Goal: Information Seeking & Learning: Learn about a topic

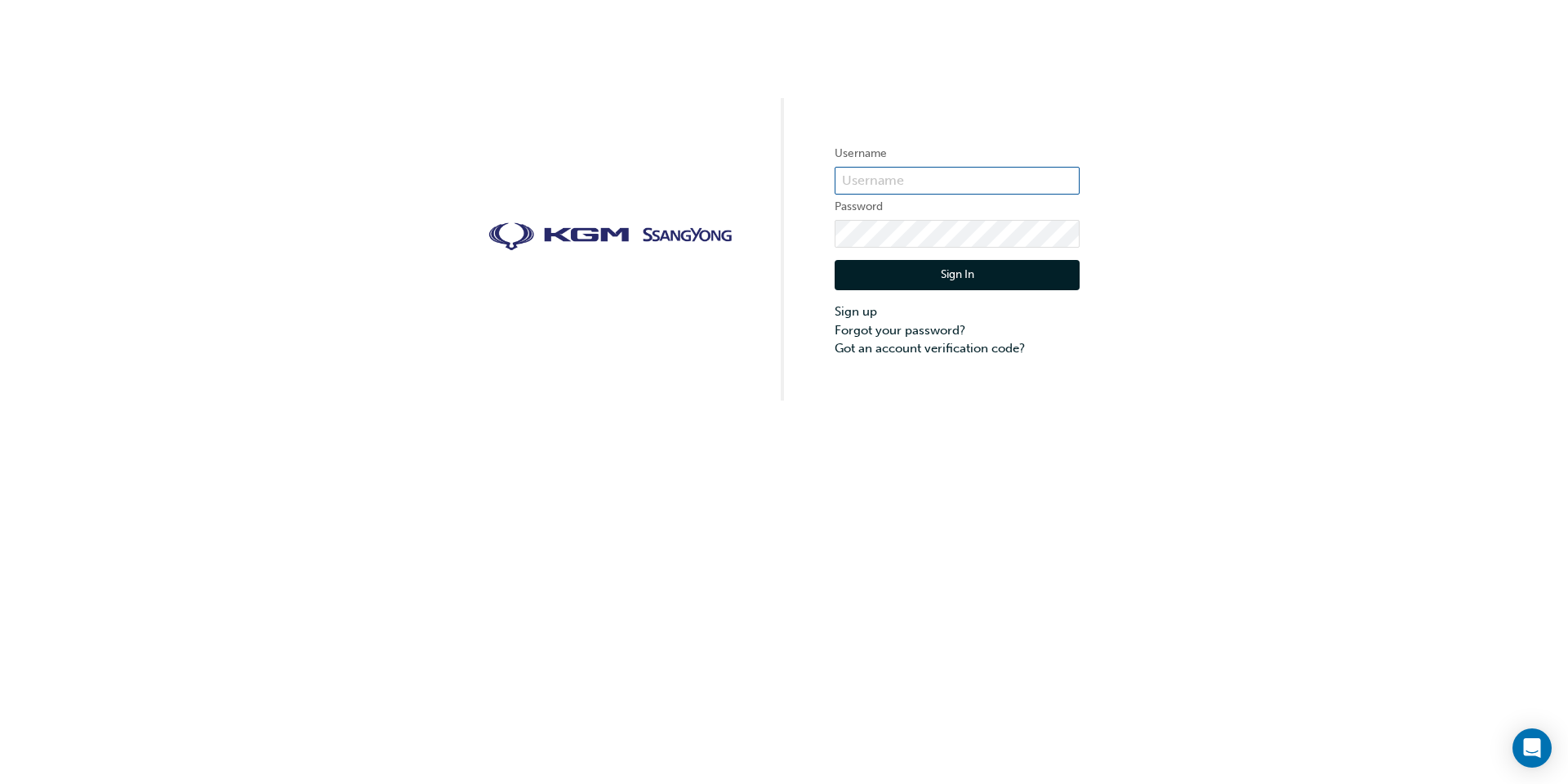
type input "Brian.Dickens"
click at [963, 282] on button "Sign In" at bounding box center [957, 275] width 245 height 31
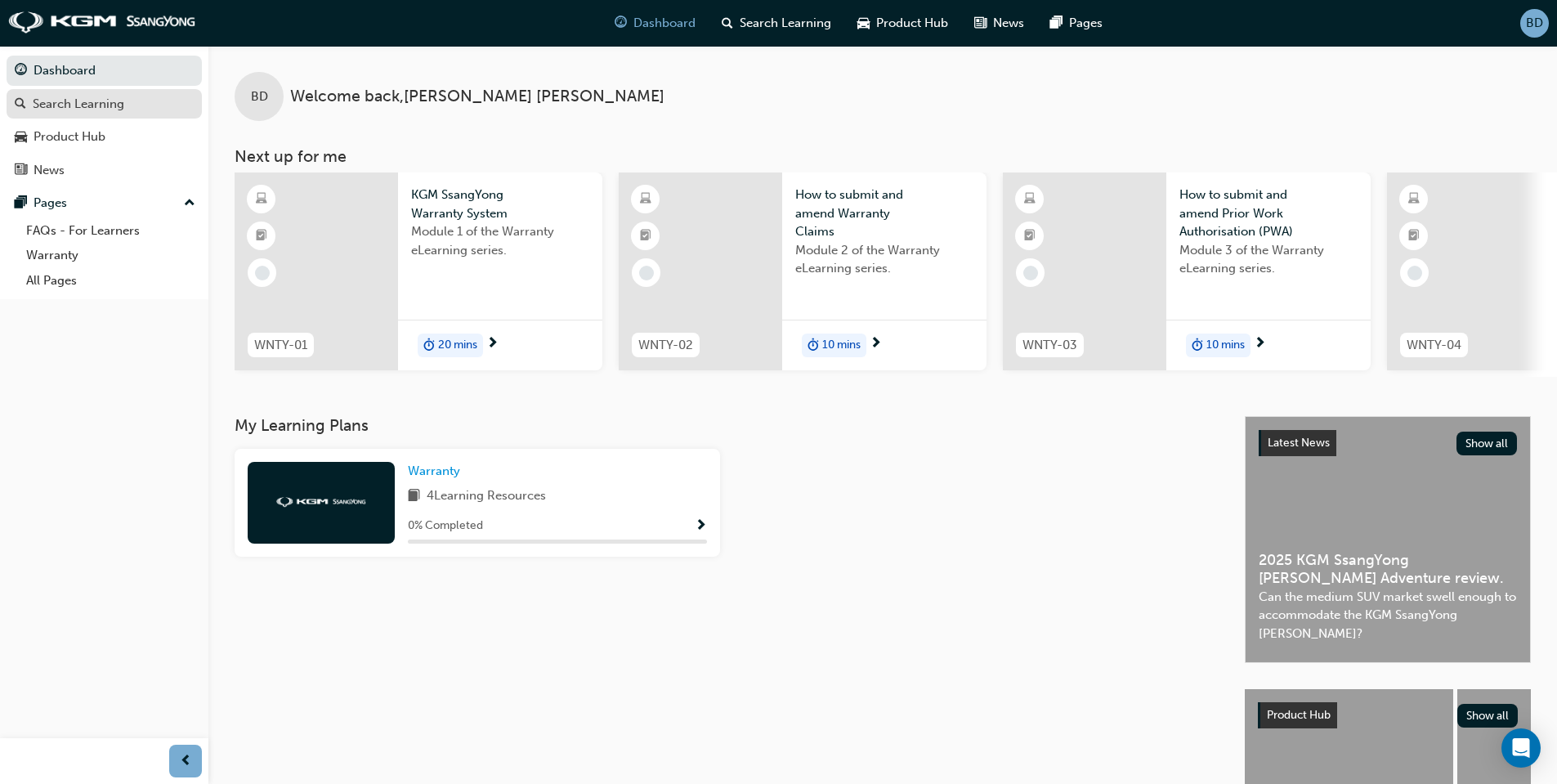
click at [53, 104] on div "Search Learning" at bounding box center [79, 103] width 92 height 19
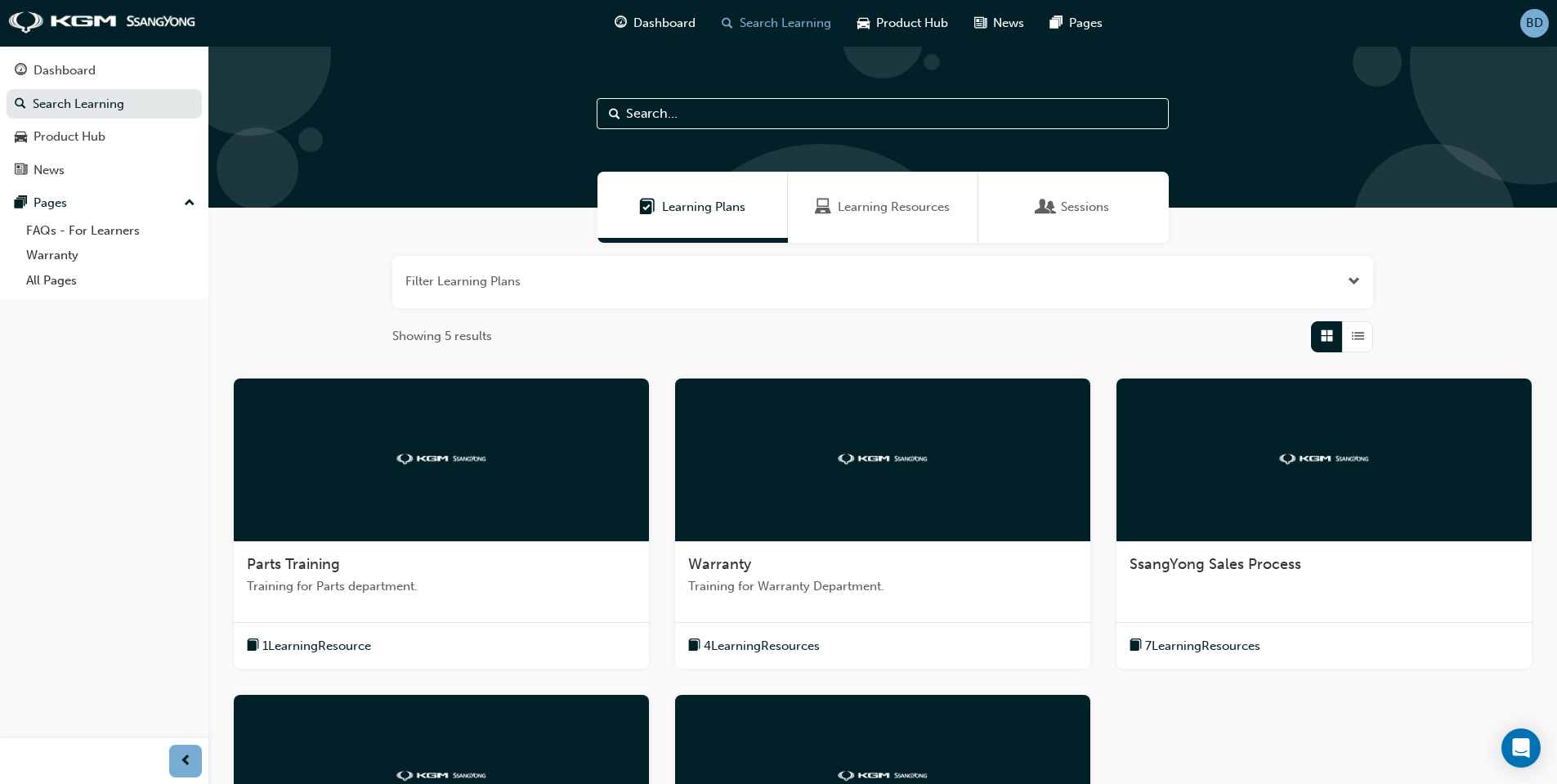
click at [759, 643] on span "4 Learning Resources" at bounding box center [762, 646] width 116 height 19
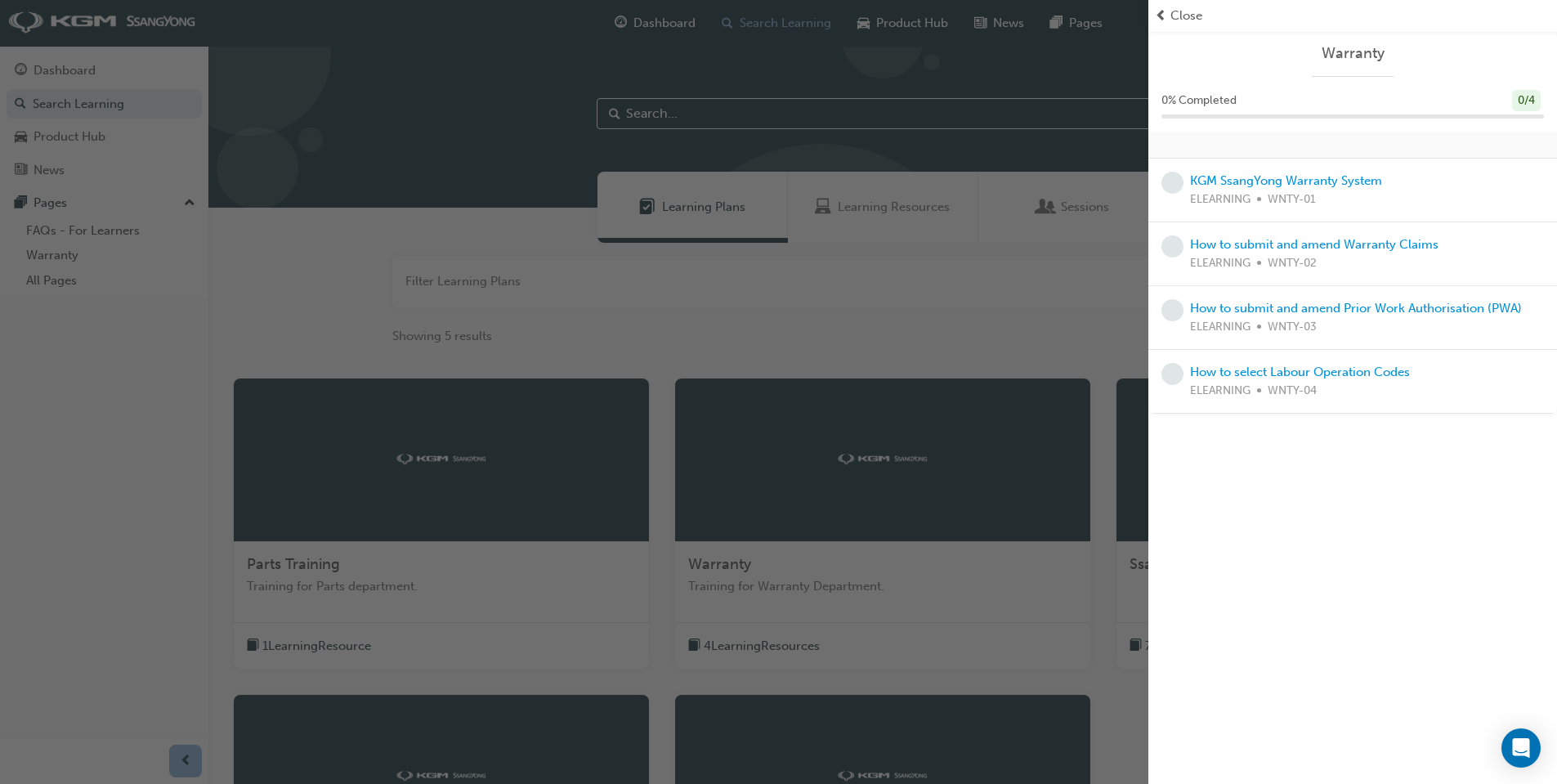
click at [1216, 211] on div "KGM SsangYong Warranty System ELEARNING WNTY-01" at bounding box center [1352, 190] width 408 height 63
click at [1214, 201] on span "ELEARNING" at bounding box center [1220, 199] width 61 height 19
click at [1283, 181] on link "KGM SsangYong Warranty System" at bounding box center [1286, 180] width 192 height 15
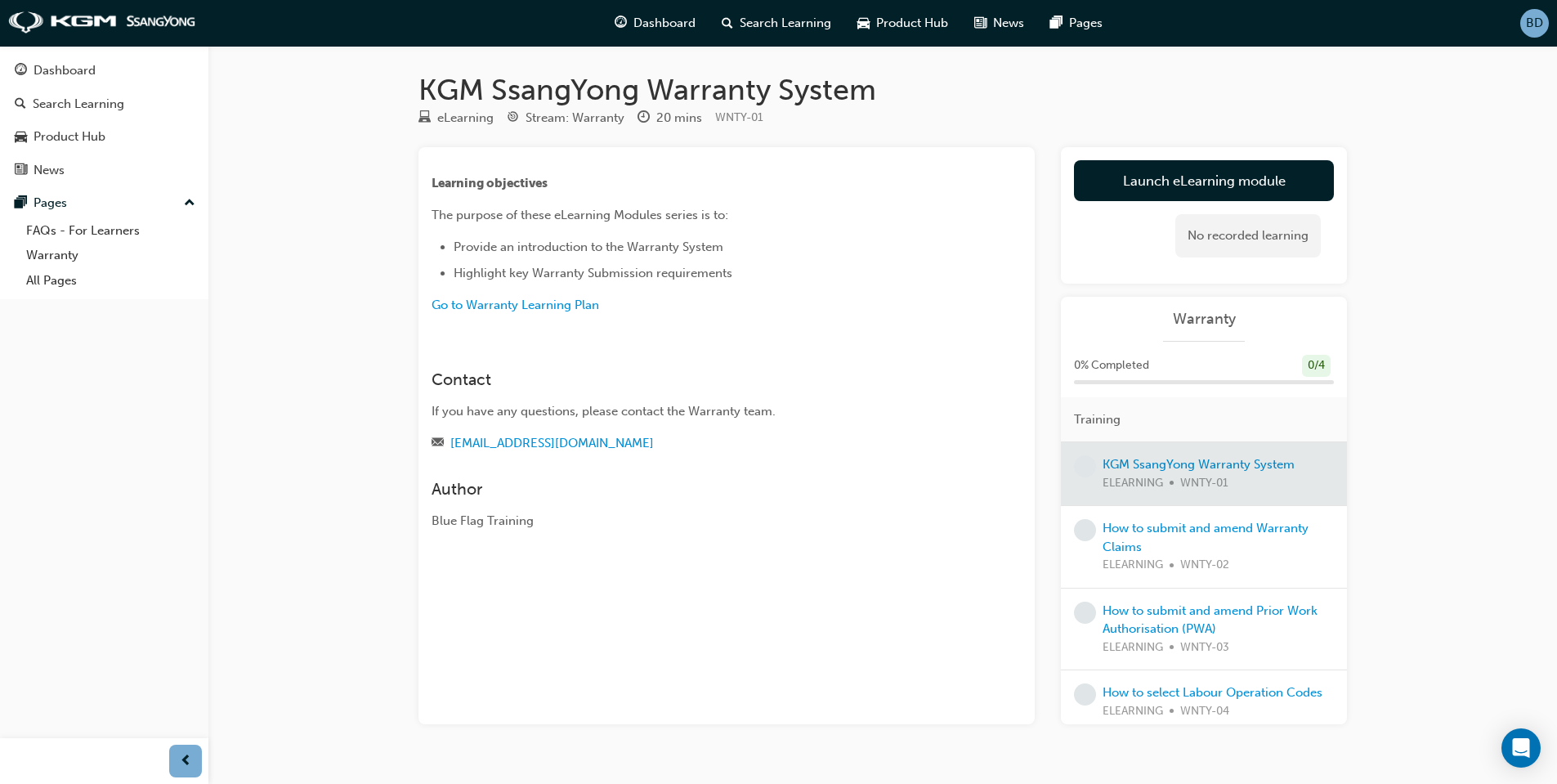
click at [1175, 464] on div at bounding box center [1204, 473] width 286 height 63
click at [1173, 465] on div at bounding box center [1204, 473] width 286 height 63
click at [547, 302] on span "Go to Warranty Learning Plan" at bounding box center [515, 304] width 168 height 15
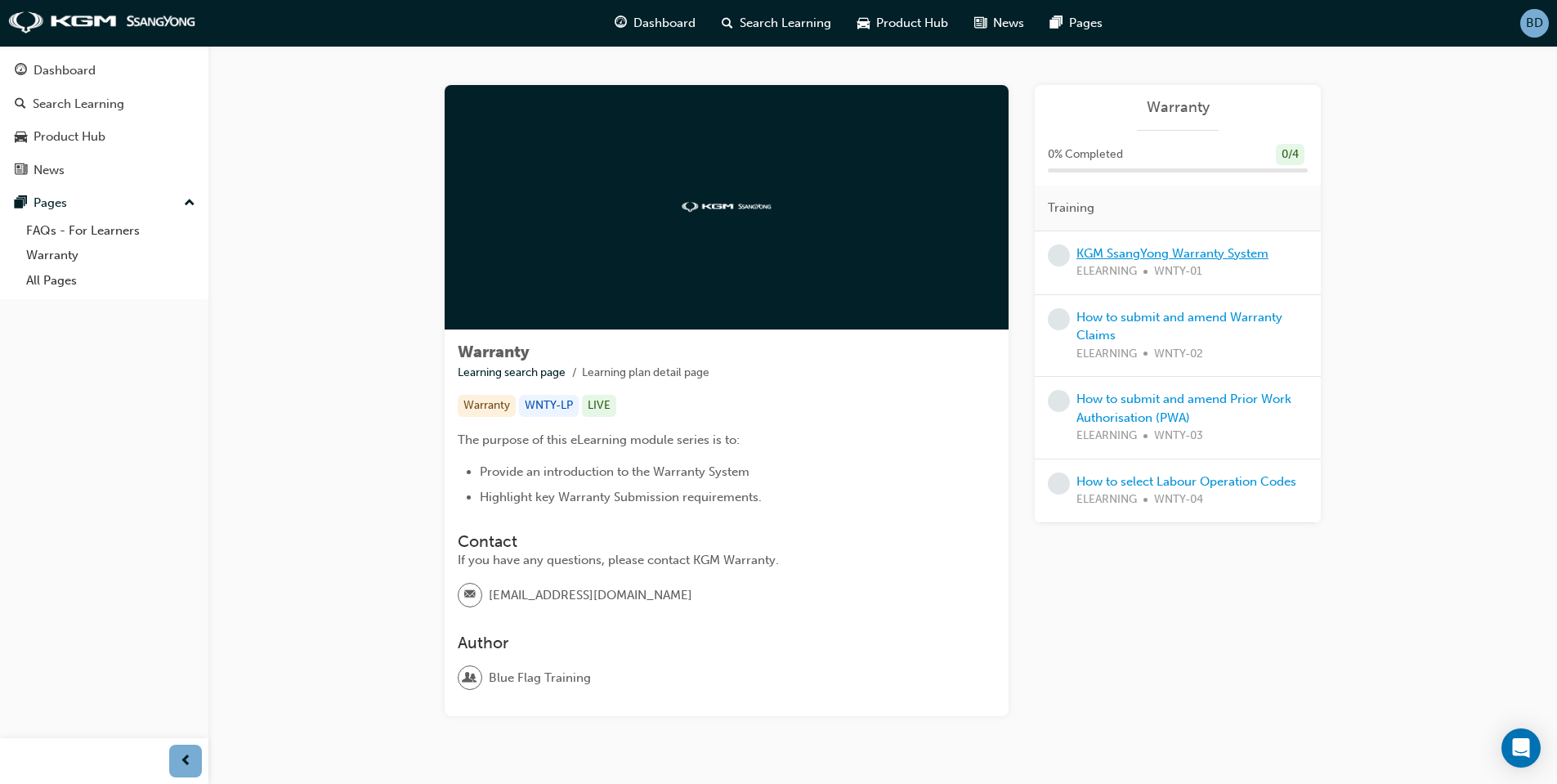
click at [1151, 258] on link "KGM SsangYong Warranty System" at bounding box center [1172, 253] width 192 height 15
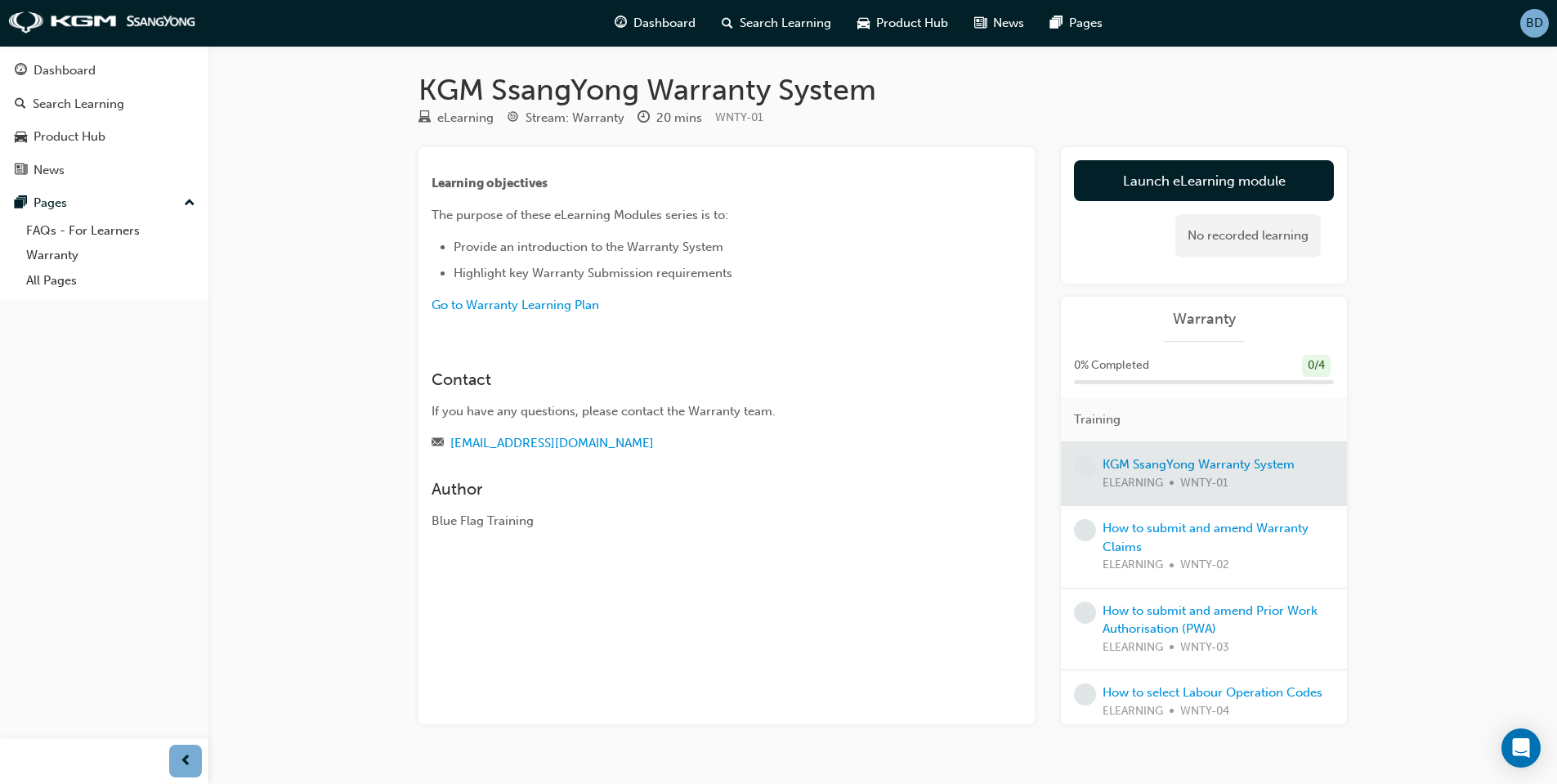
scroll to position [34, 0]
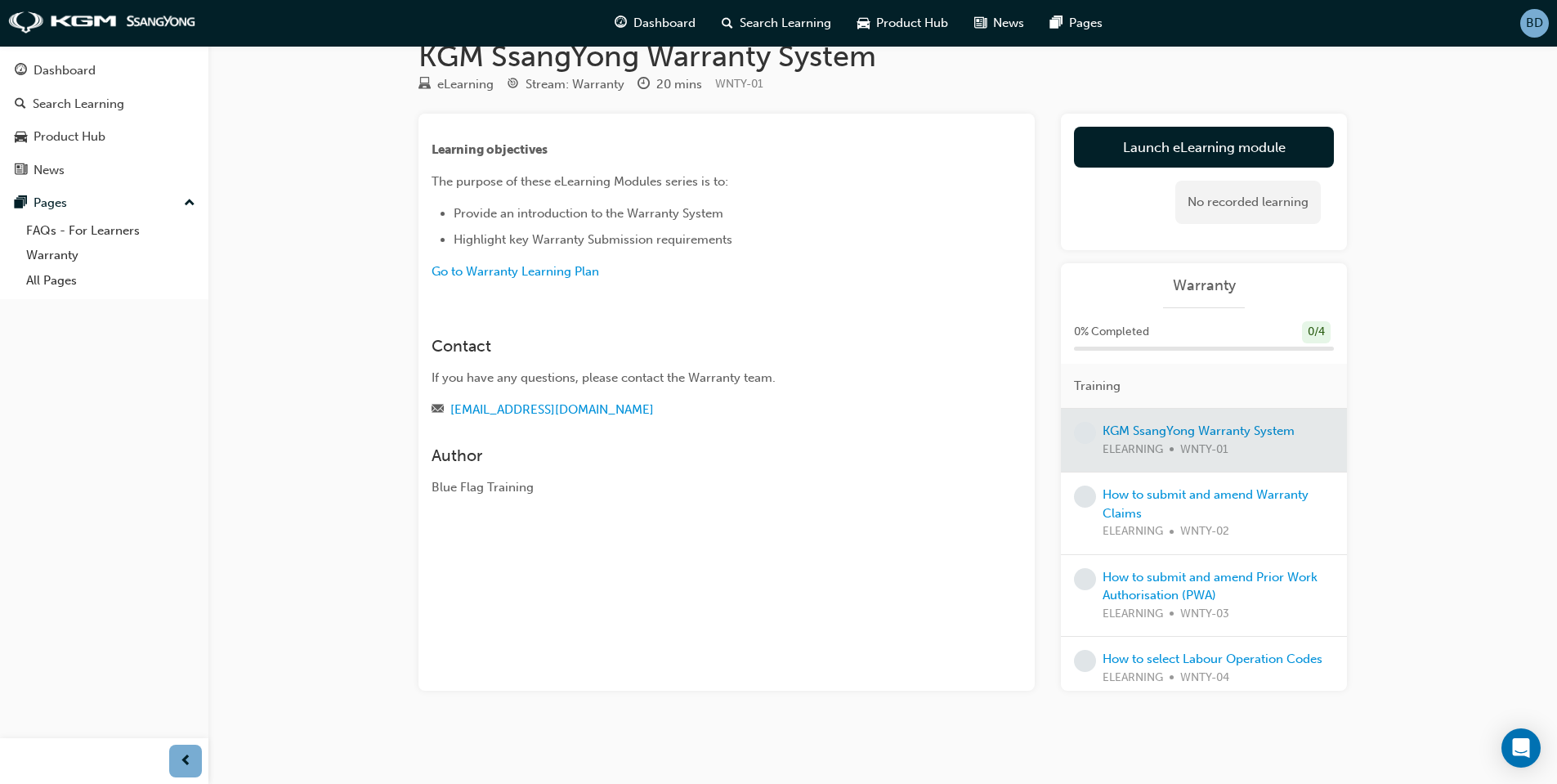
click at [1178, 428] on div at bounding box center [1204, 439] width 286 height 63
click at [1092, 500] on span "learningRecordVerb_NONE-icon" at bounding box center [1085, 496] width 22 height 22
click at [1108, 491] on link "How to submit and amend Warranty Claims" at bounding box center [1205, 504] width 206 height 34
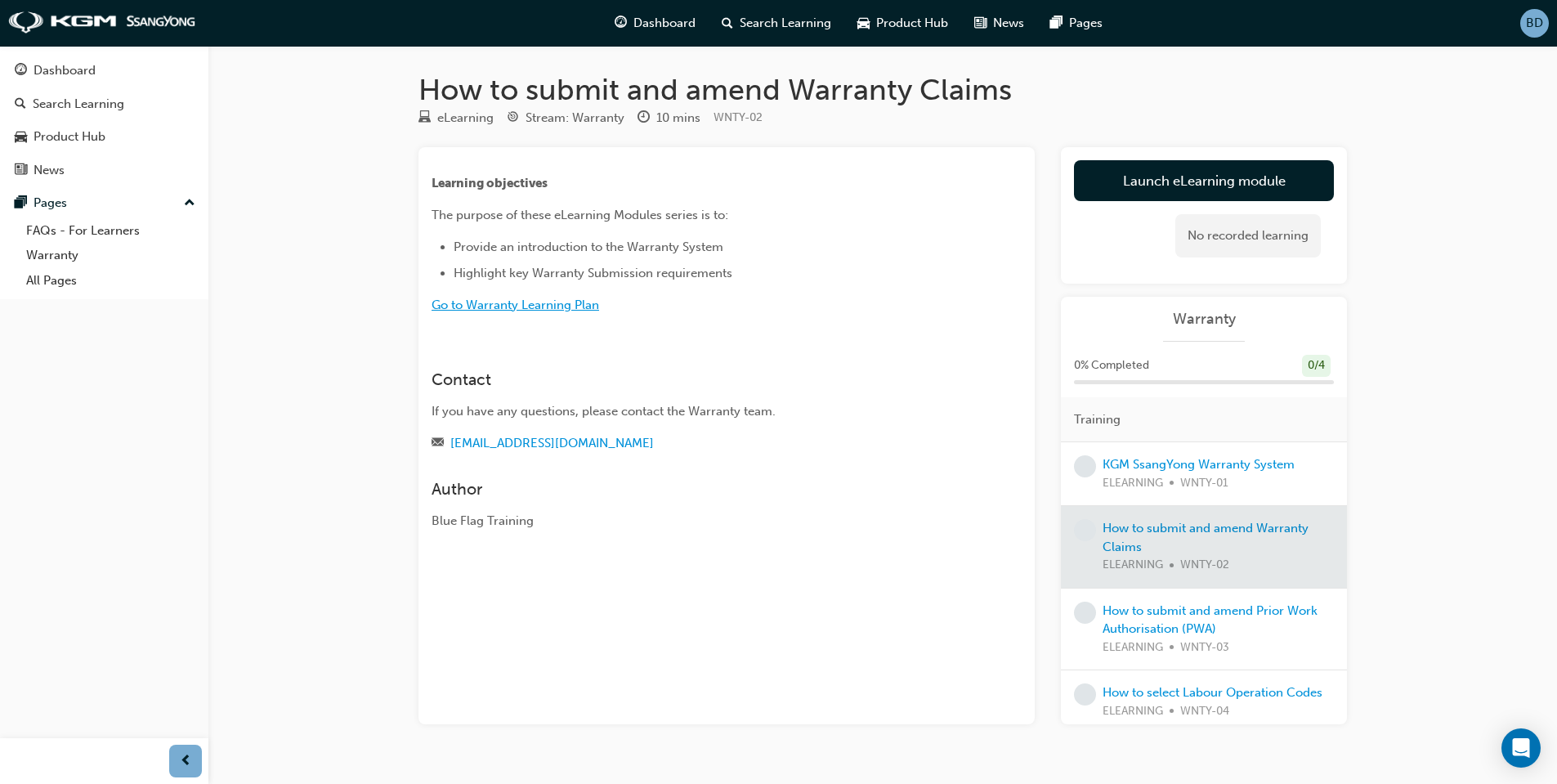
click at [536, 305] on span "Go to Warranty Learning Plan" at bounding box center [515, 304] width 168 height 15
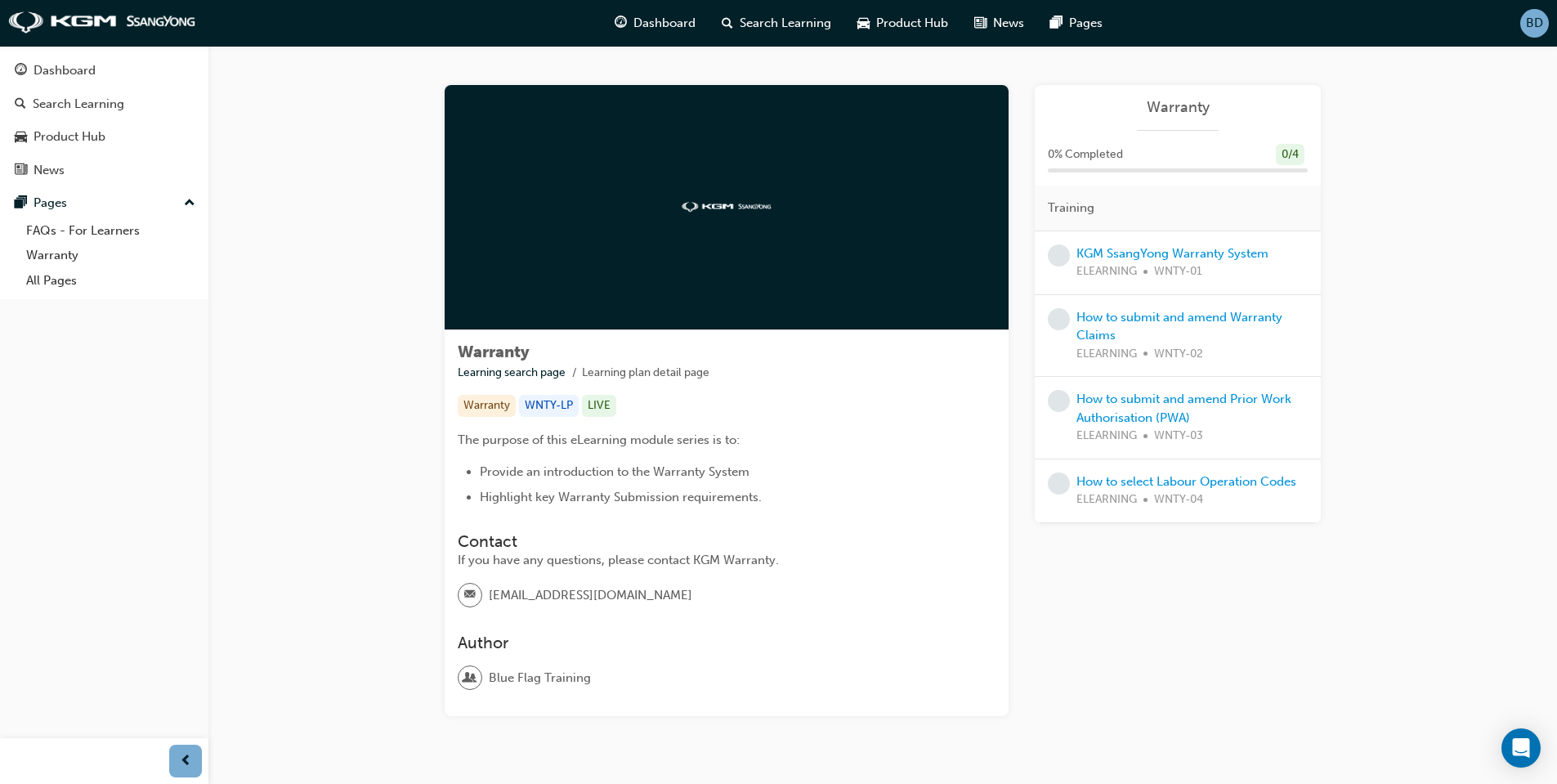
click at [723, 213] on div at bounding box center [726, 207] width 564 height 245
click at [722, 205] on img at bounding box center [727, 207] width 90 height 11
click at [1166, 258] on link "KGM SsangYong Warranty System" at bounding box center [1172, 253] width 192 height 15
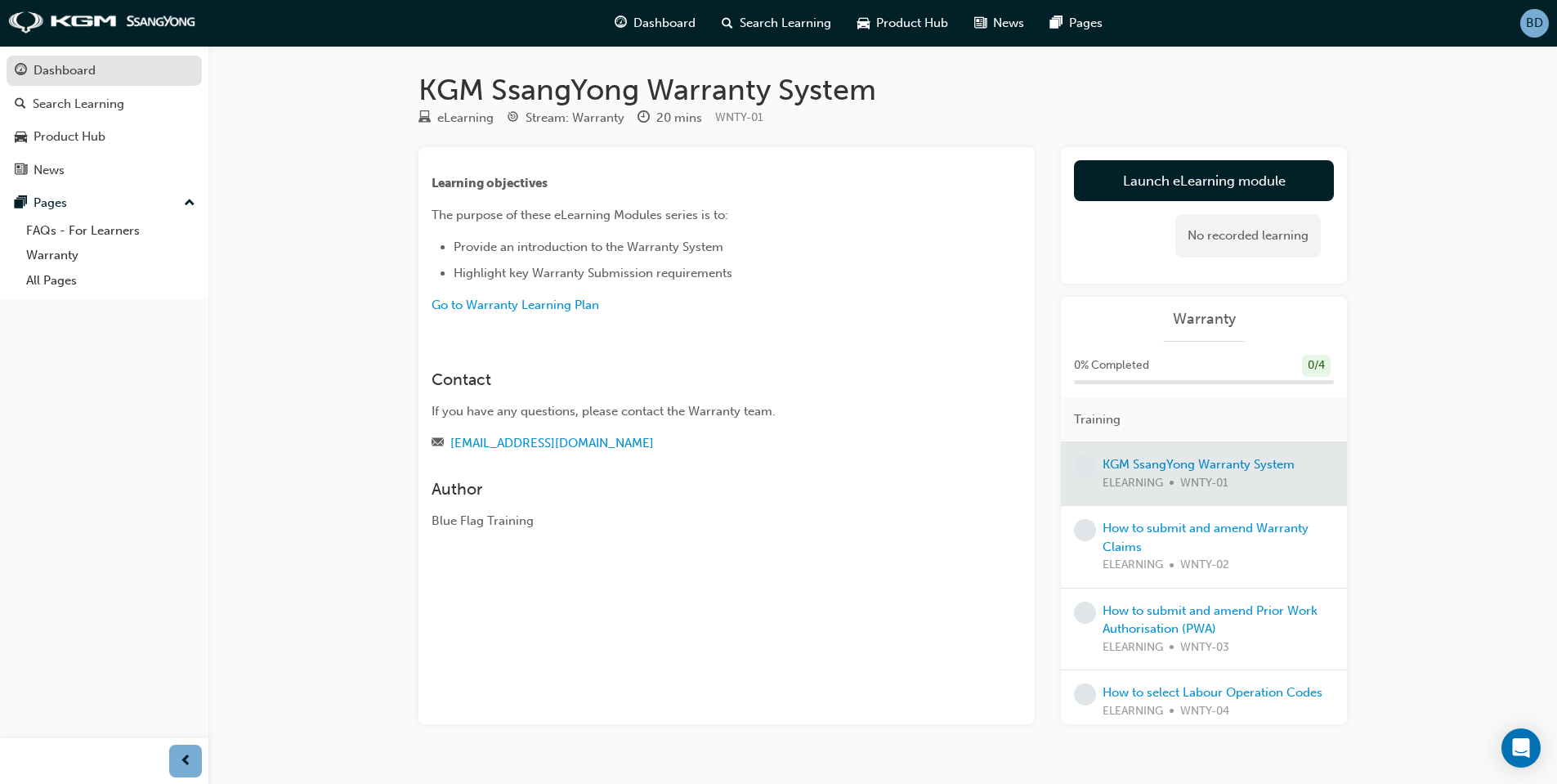
click at [80, 72] on div "Dashboard" at bounding box center [64, 70] width 62 height 19
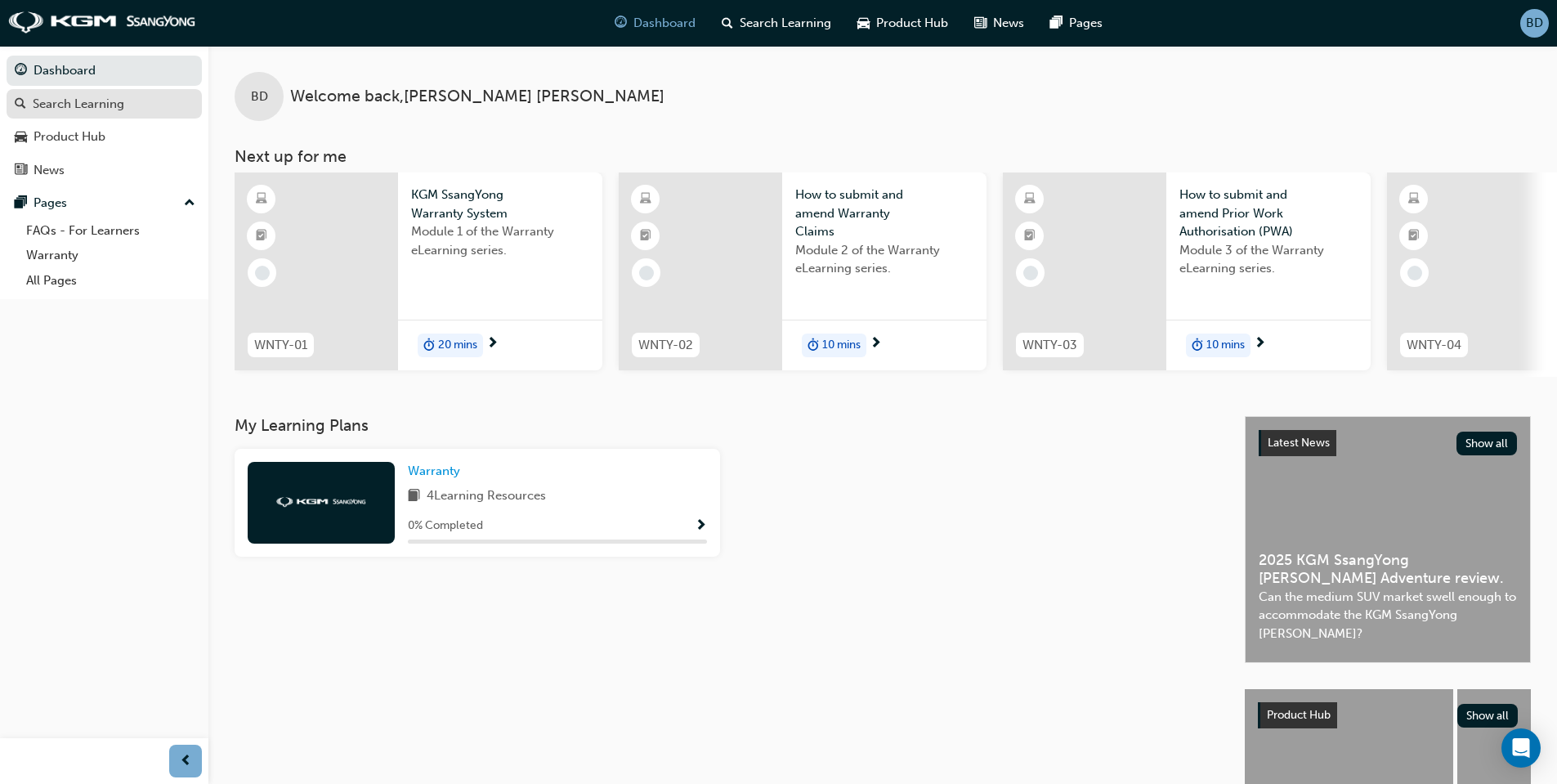
click at [84, 106] on div "Search Learning" at bounding box center [79, 103] width 92 height 19
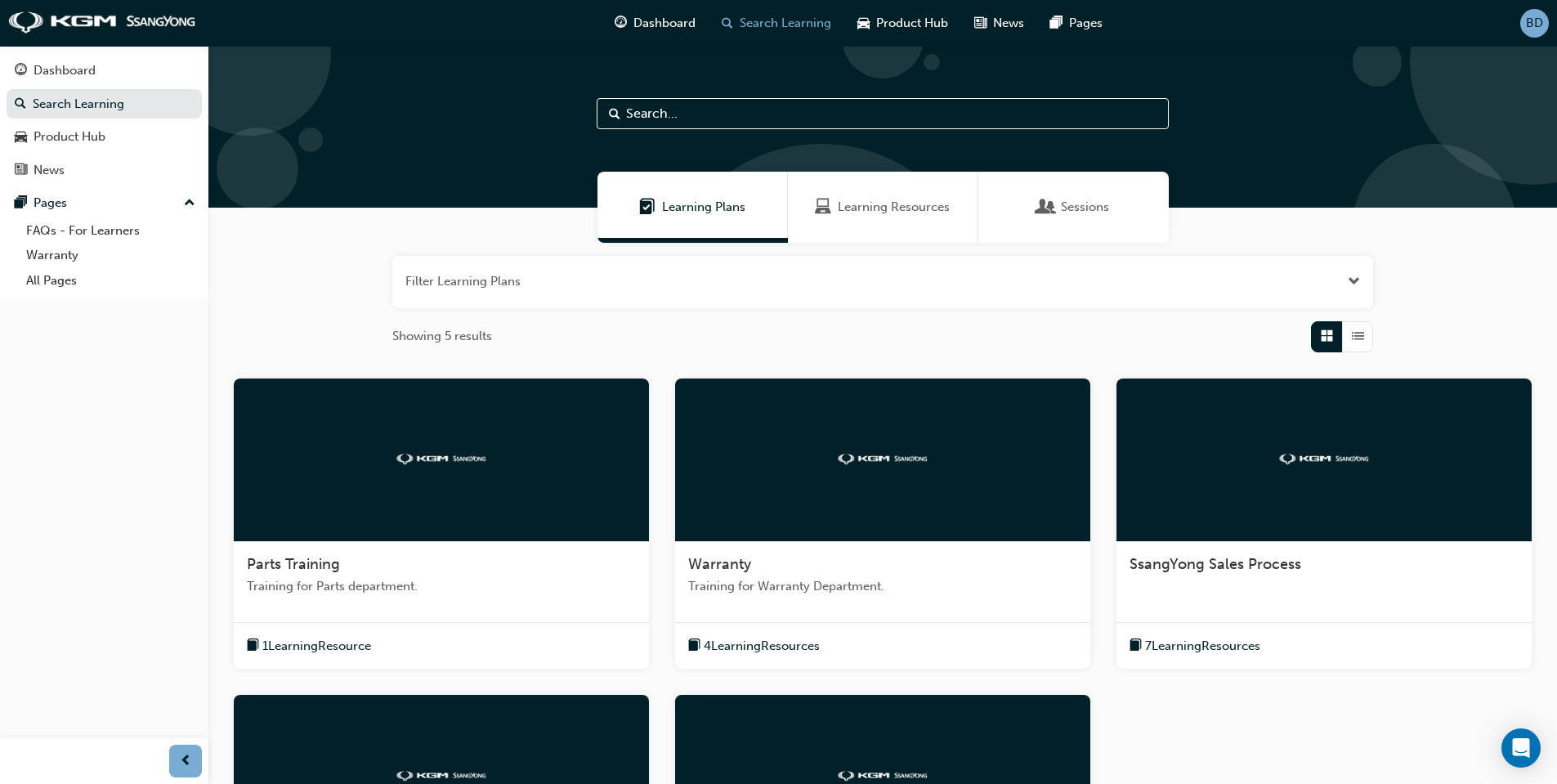
click at [789, 586] on span "Training for Warranty Department." at bounding box center [882, 586] width 389 height 19
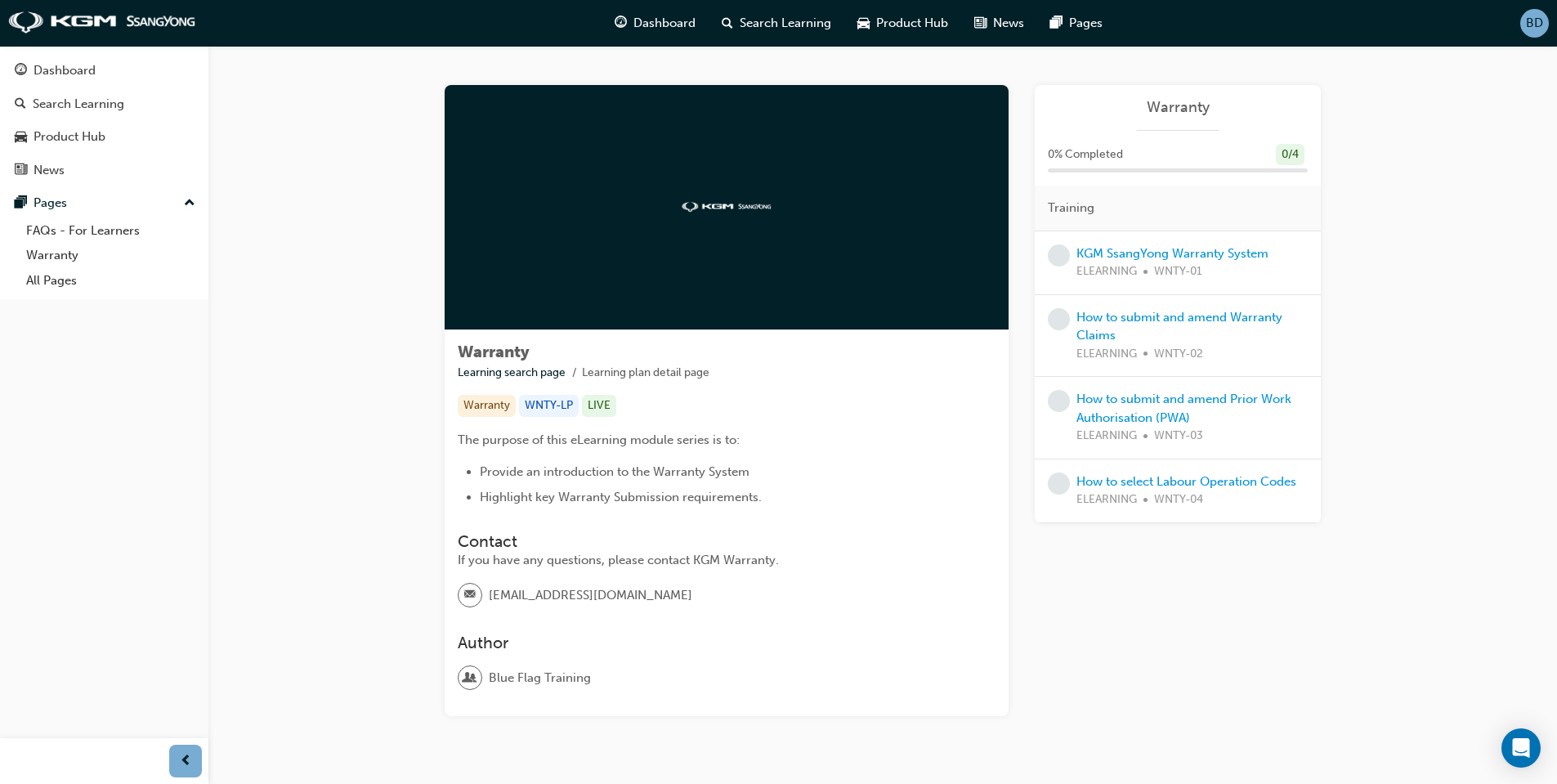
click at [1052, 258] on span "learningRecordVerb_NONE-icon" at bounding box center [1059, 255] width 22 height 22
click at [1054, 258] on span "learningRecordVerb_NONE-icon" at bounding box center [1059, 255] width 22 height 22
click at [1063, 321] on span "learningRecordVerb_NONE-icon" at bounding box center [1059, 318] width 22 height 22
click at [1112, 317] on link "How to submit and amend Warranty Claims" at bounding box center [1179, 326] width 206 height 34
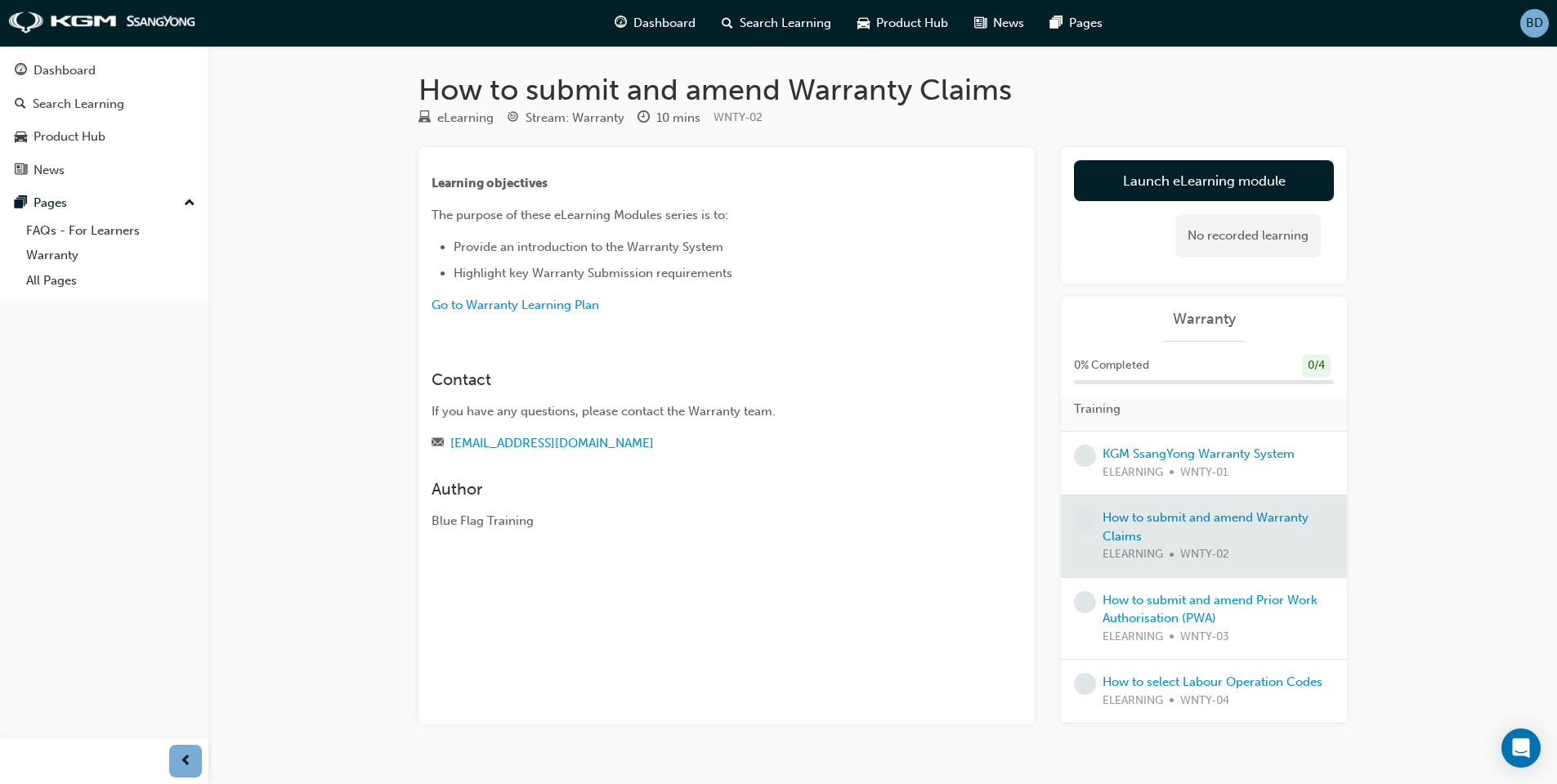
scroll to position [28, 0]
click at [32, 171] on div "News" at bounding box center [104, 170] width 179 height 20
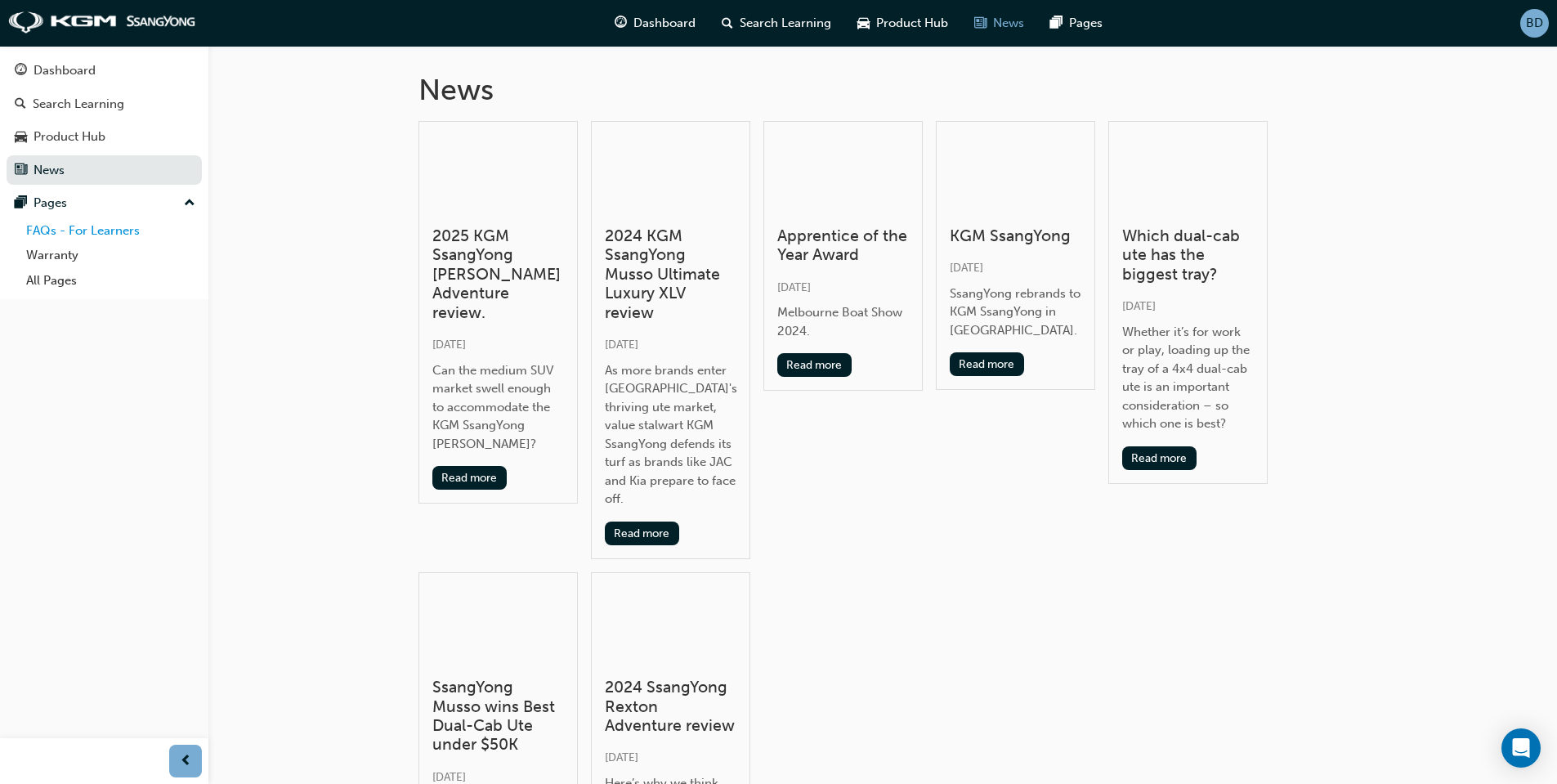
click at [133, 236] on link "FAQs - For Learners" at bounding box center [110, 230] width 183 height 26
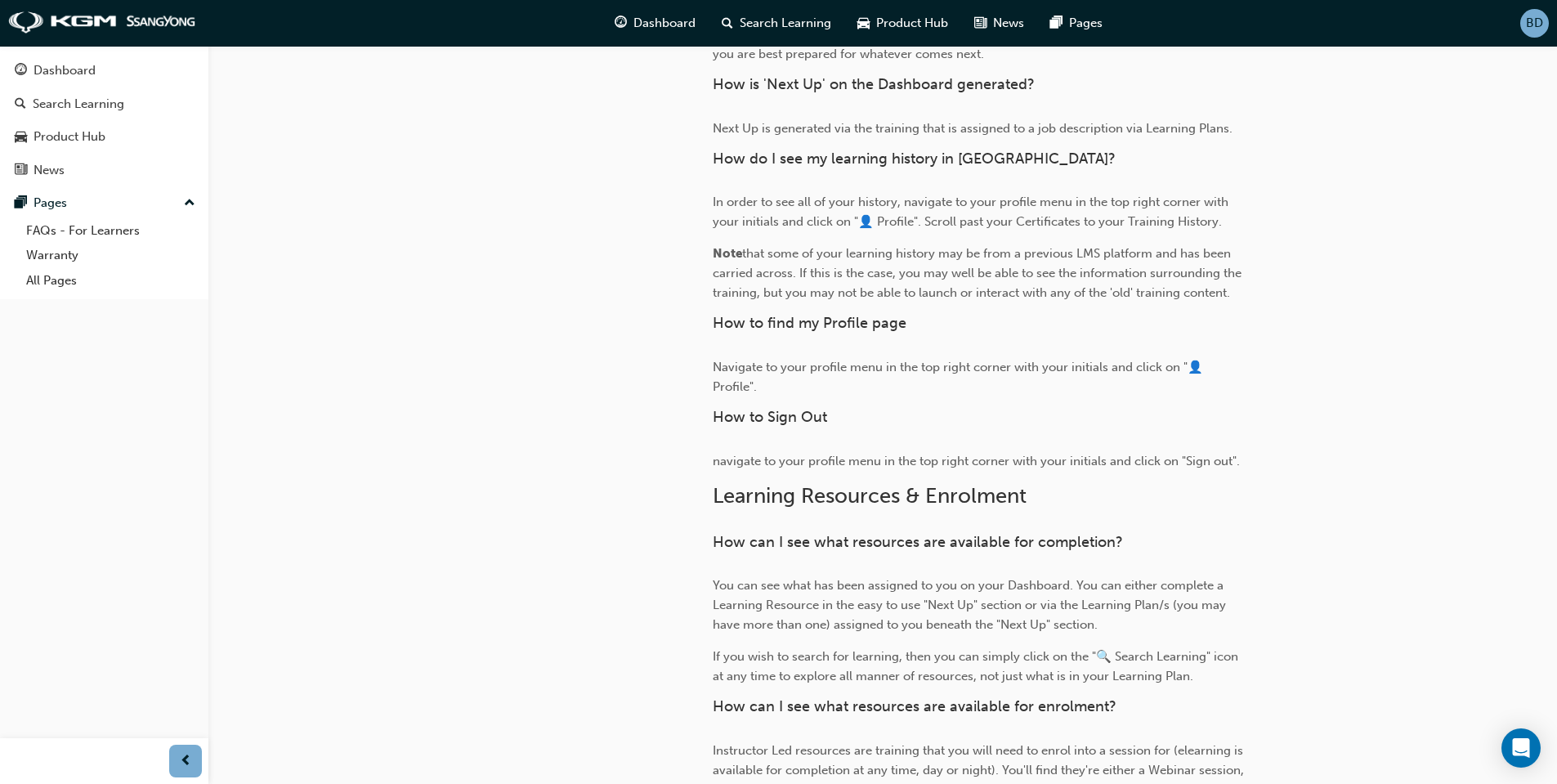
scroll to position [1063, 0]
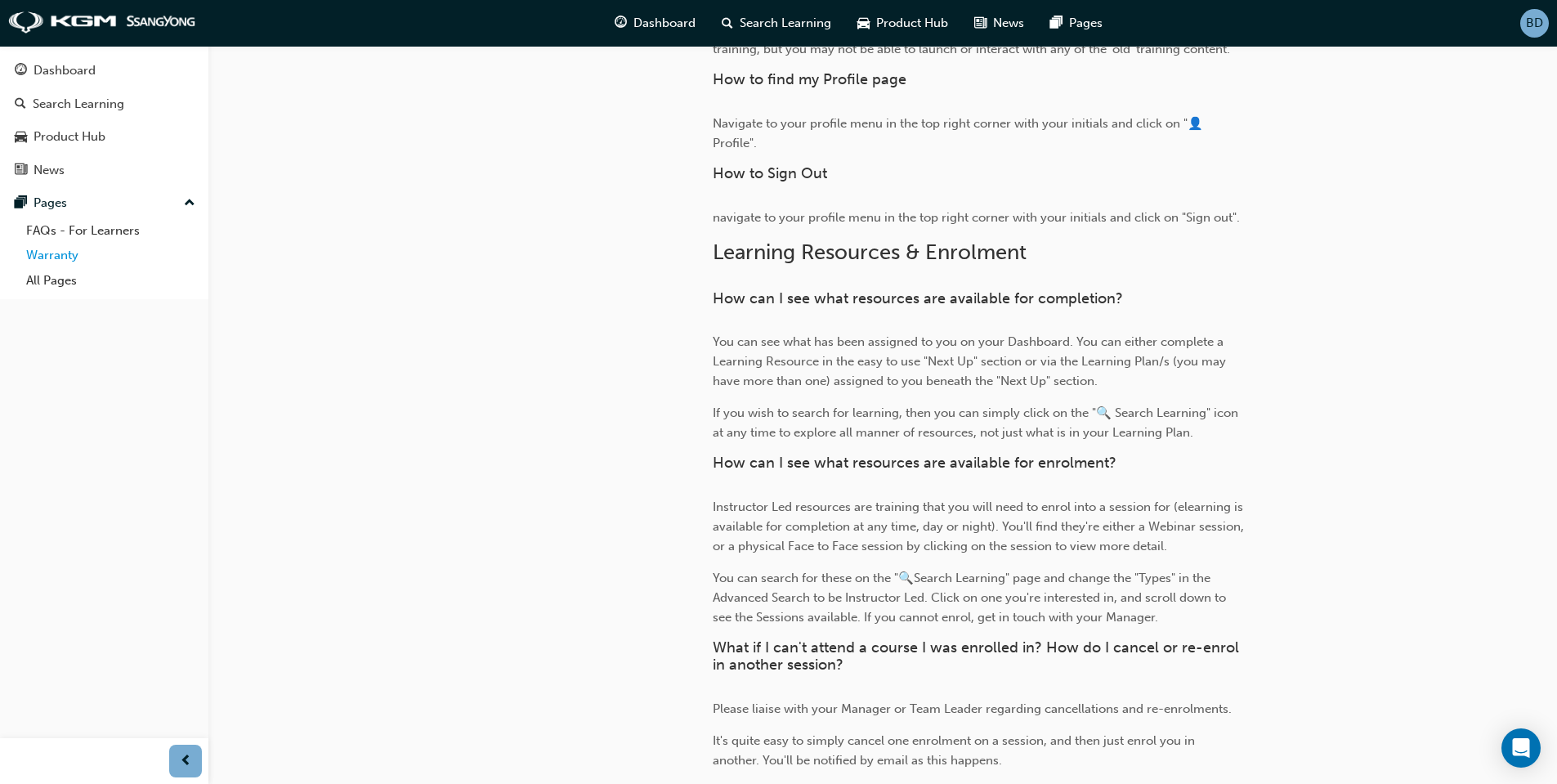
click at [63, 251] on link "Warranty" at bounding box center [110, 255] width 183 height 26
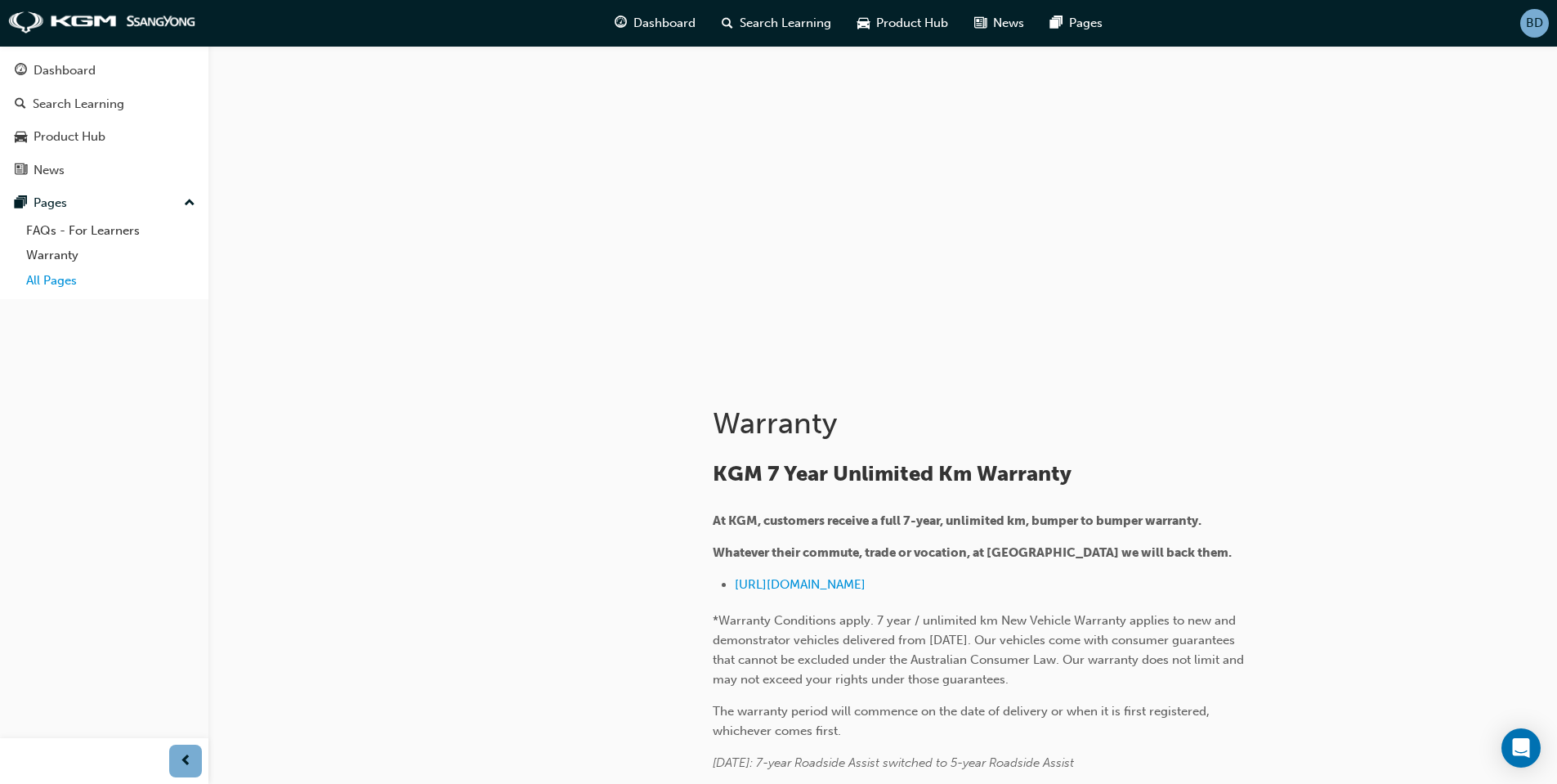
click at [59, 284] on link "All Pages" at bounding box center [110, 280] width 183 height 26
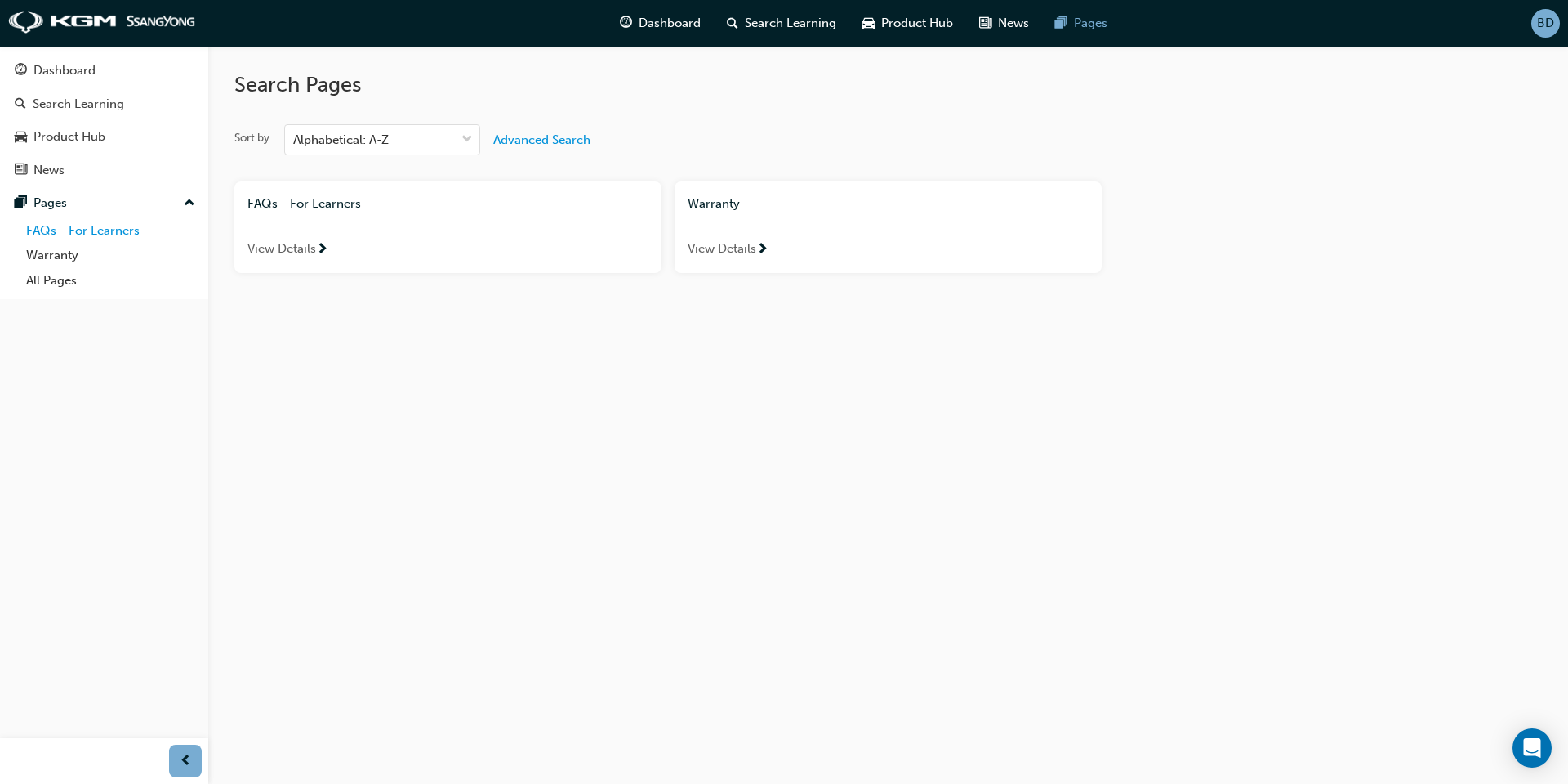
click at [54, 230] on link "FAQs - For Learners" at bounding box center [110, 230] width 182 height 26
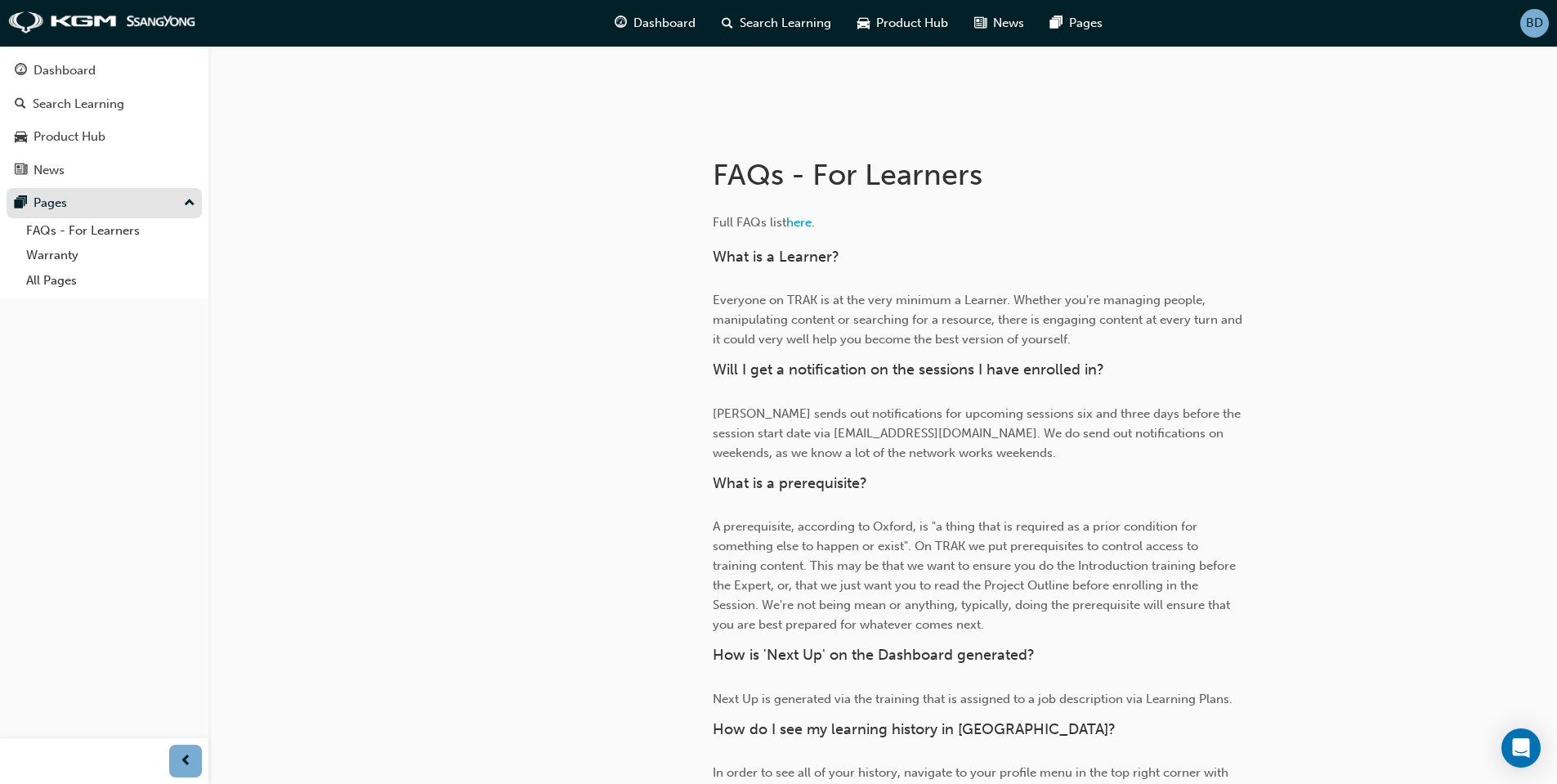
scroll to position [163, 0]
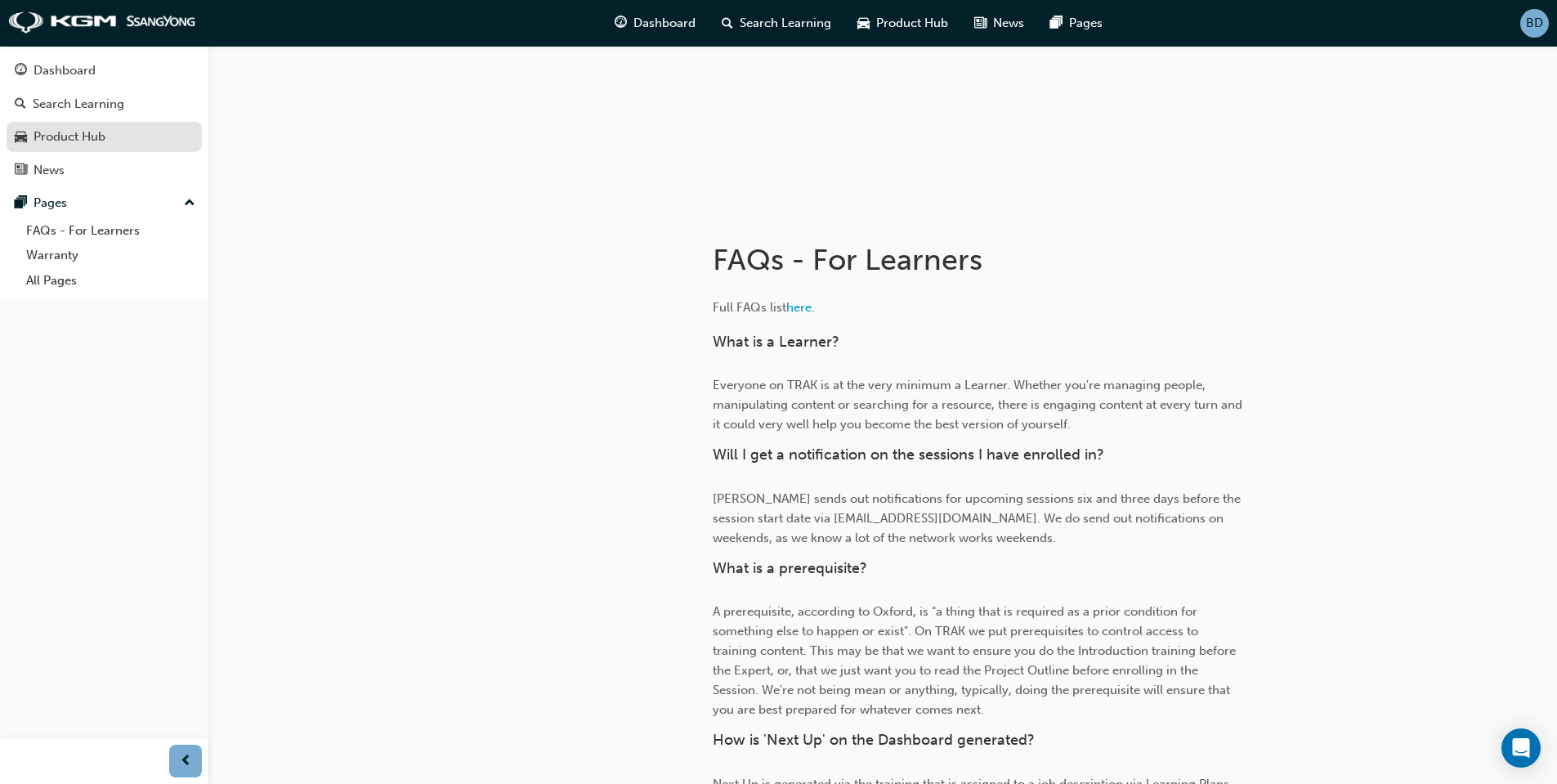
click at [94, 137] on div "Product Hub" at bounding box center [70, 137] width 72 height 19
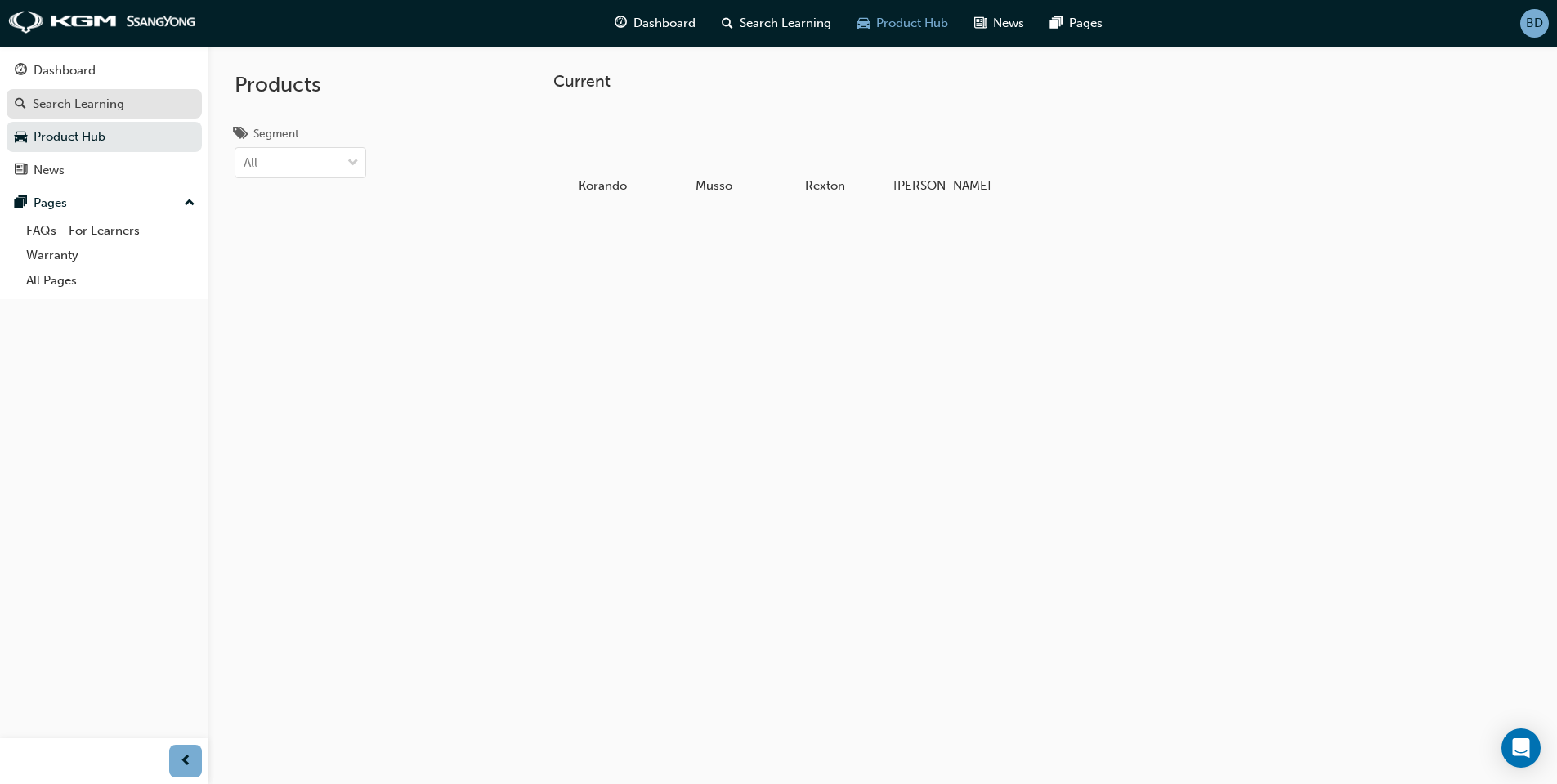
click at [94, 108] on div "Search Learning" at bounding box center [79, 103] width 92 height 19
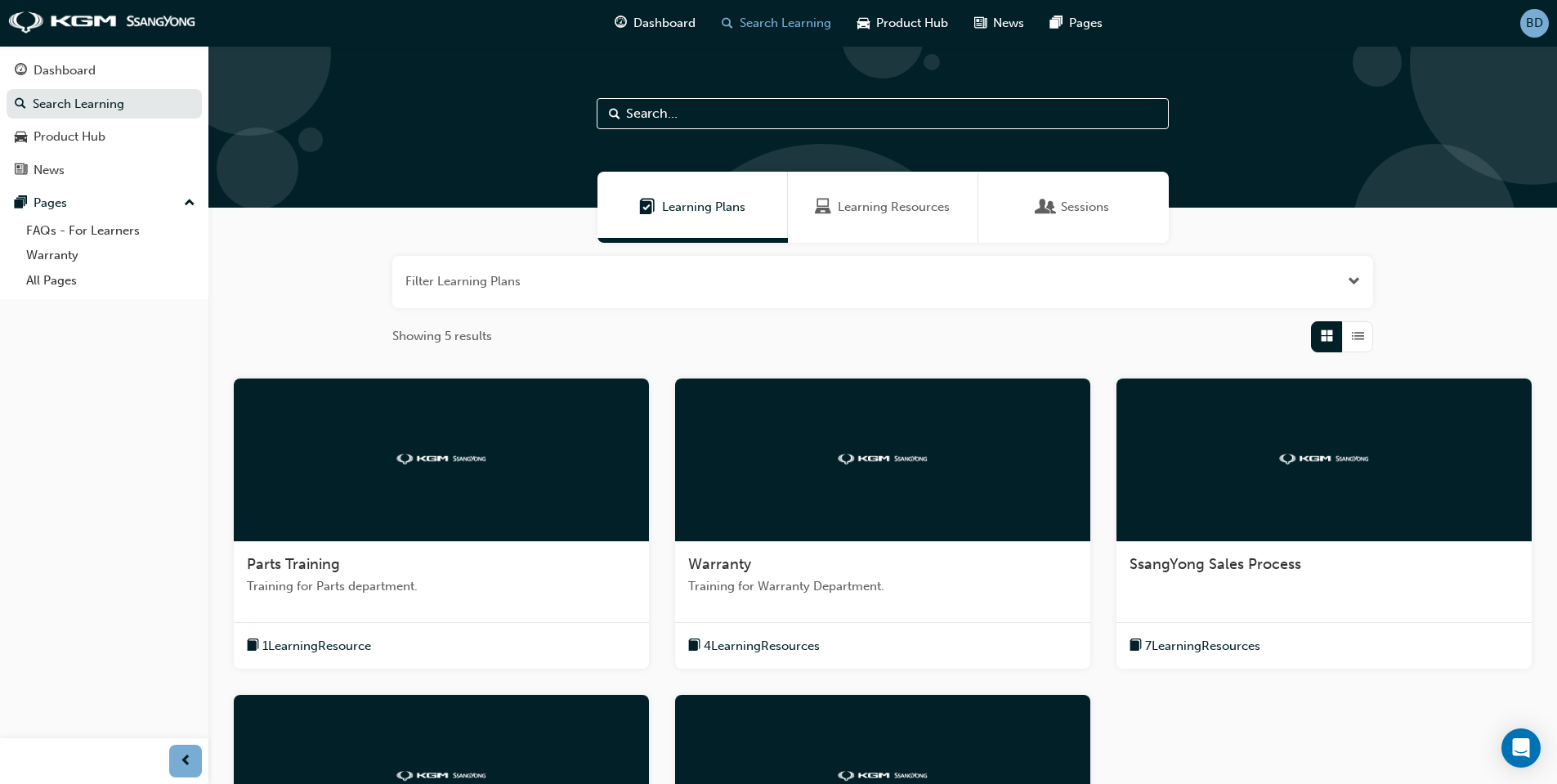
click at [1094, 206] on span "Sessions" at bounding box center [1085, 206] width 49 height 19
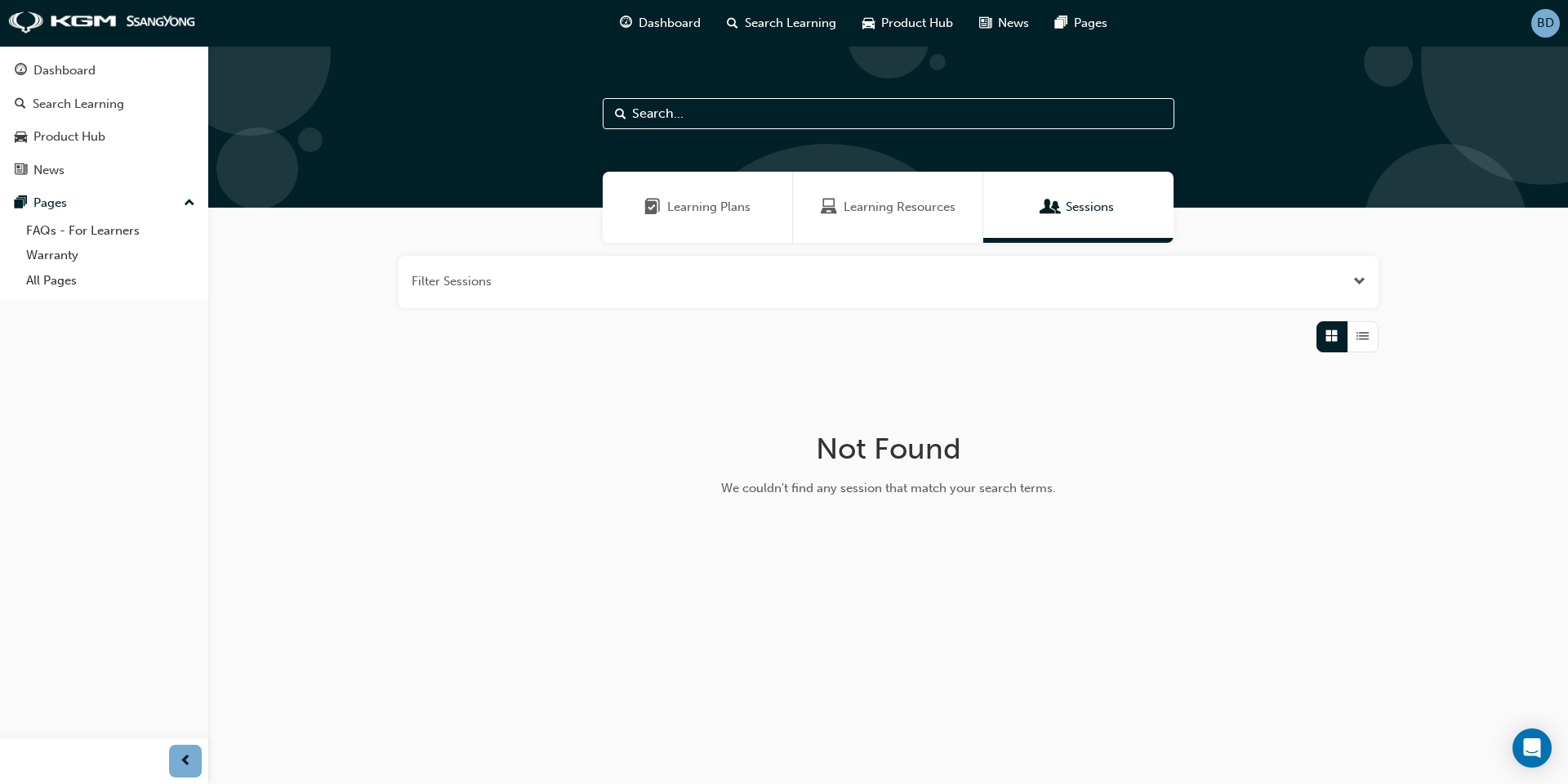
click at [909, 210] on span "Learning Resources" at bounding box center [899, 206] width 112 height 19
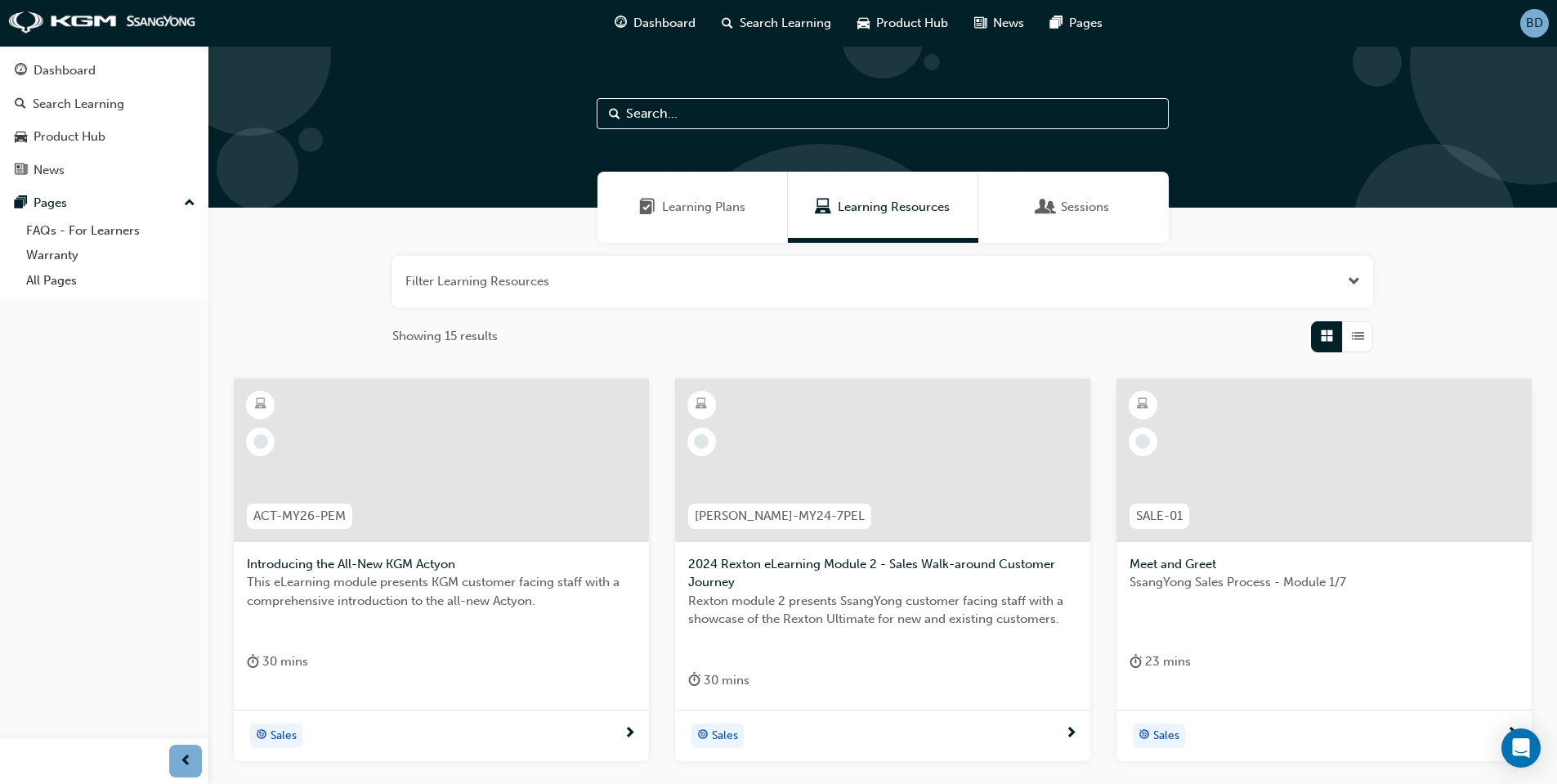
click at [735, 200] on span "Learning Plans" at bounding box center [704, 206] width 84 height 19
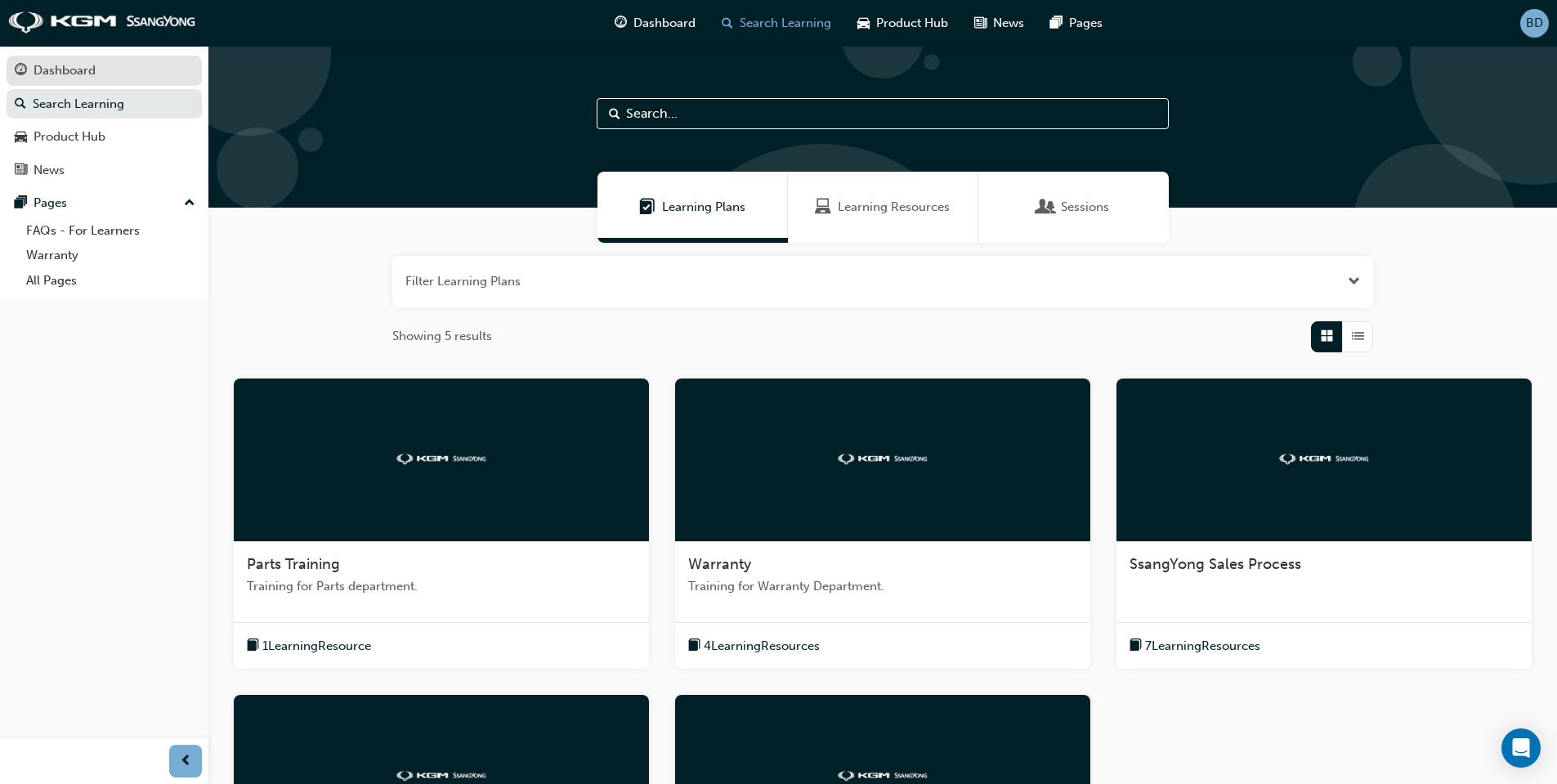
click at [77, 78] on div "Dashboard" at bounding box center [64, 70] width 62 height 19
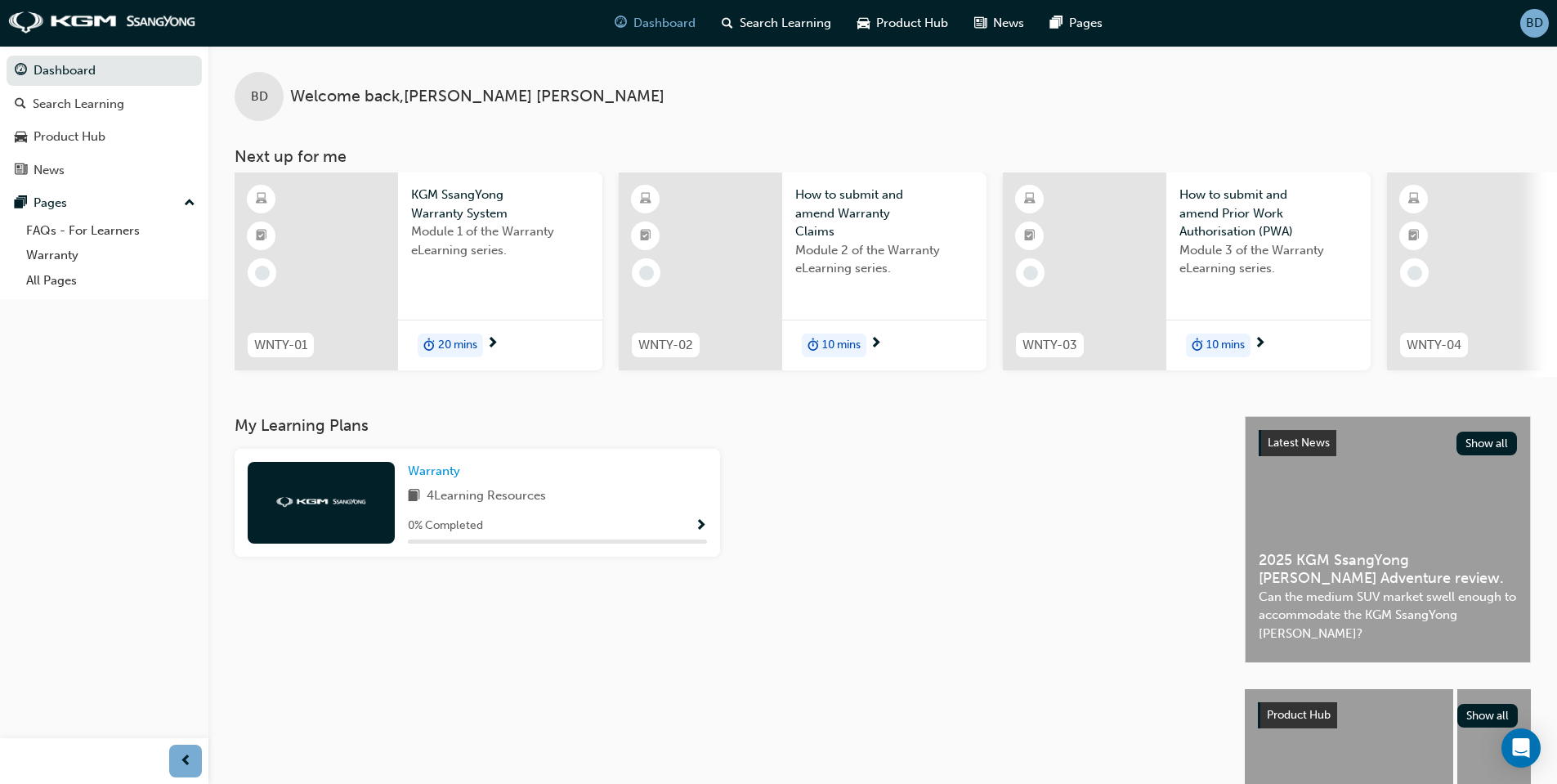
click at [438, 342] on span "20 mins" at bounding box center [458, 345] width 39 height 19
click at [281, 213] on div at bounding box center [261, 215] width 53 height 13
click at [496, 222] on span "Module 1 of the Warranty eLearning series." at bounding box center [500, 241] width 178 height 37
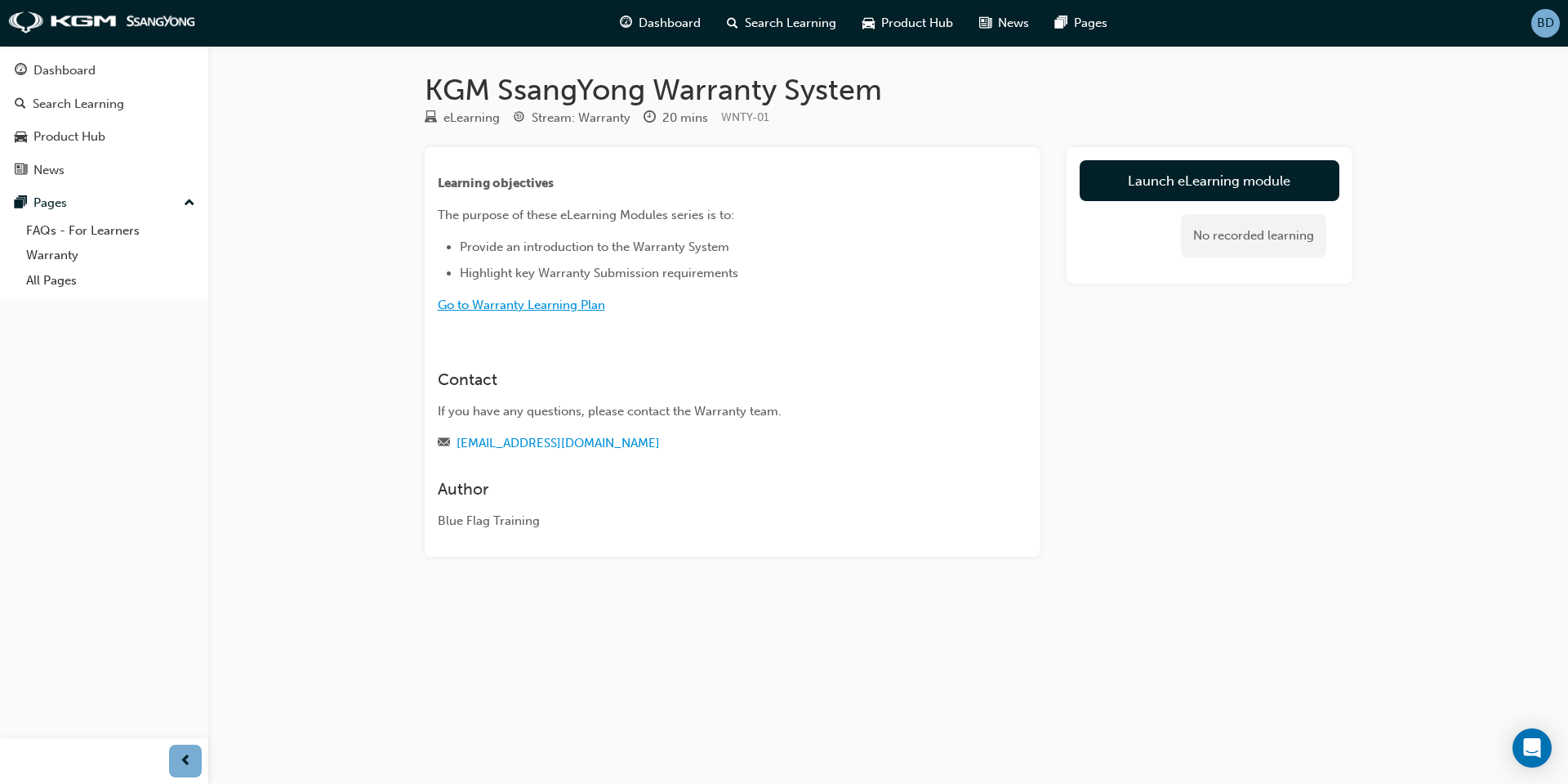
click at [502, 305] on span "Go to Warranty Learning Plan" at bounding box center [522, 304] width 167 height 15
click at [1209, 178] on link "Launch eLearning module" at bounding box center [1209, 181] width 260 height 41
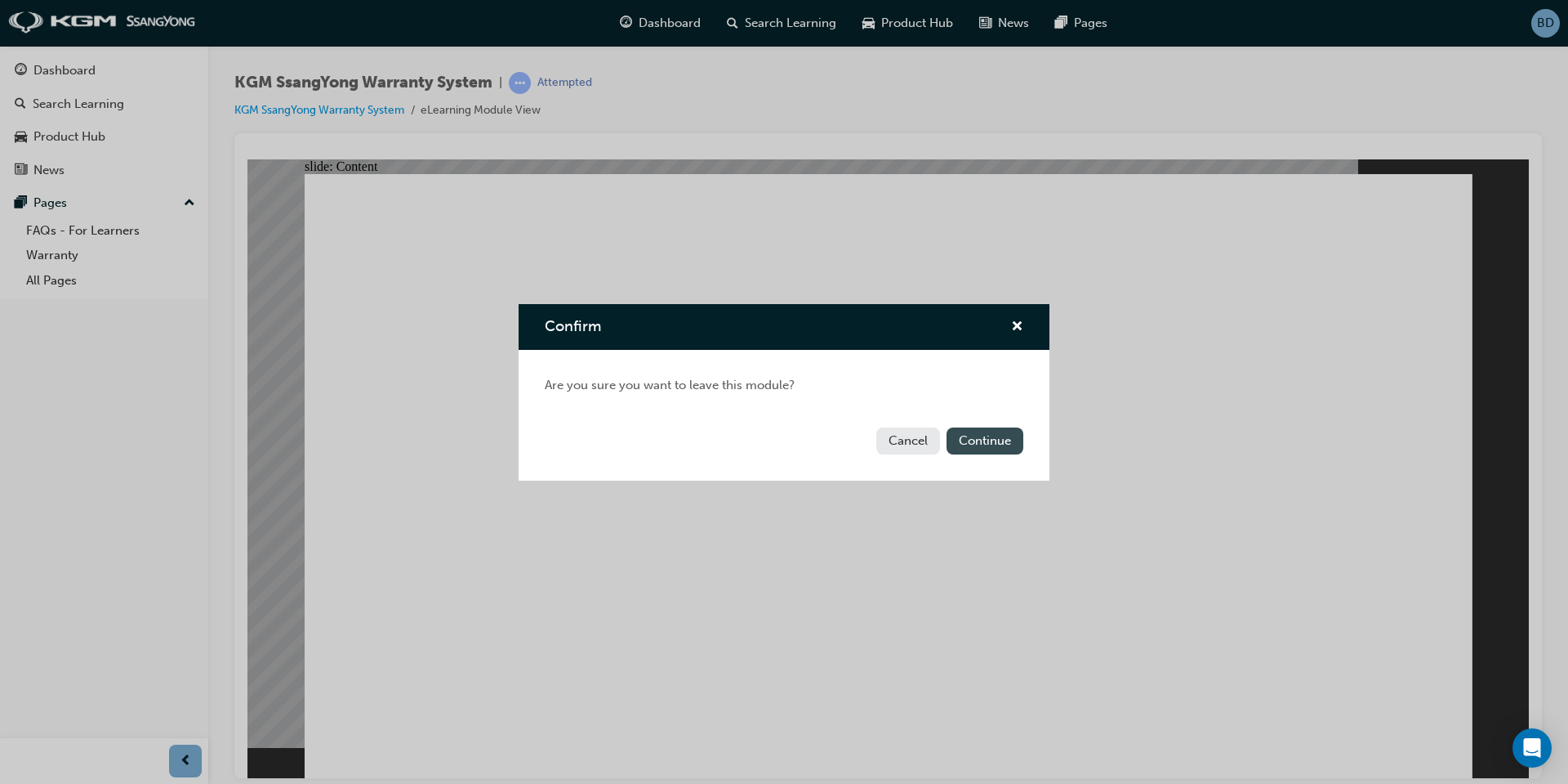
click at [966, 444] on button "Continue" at bounding box center [985, 441] width 77 height 27
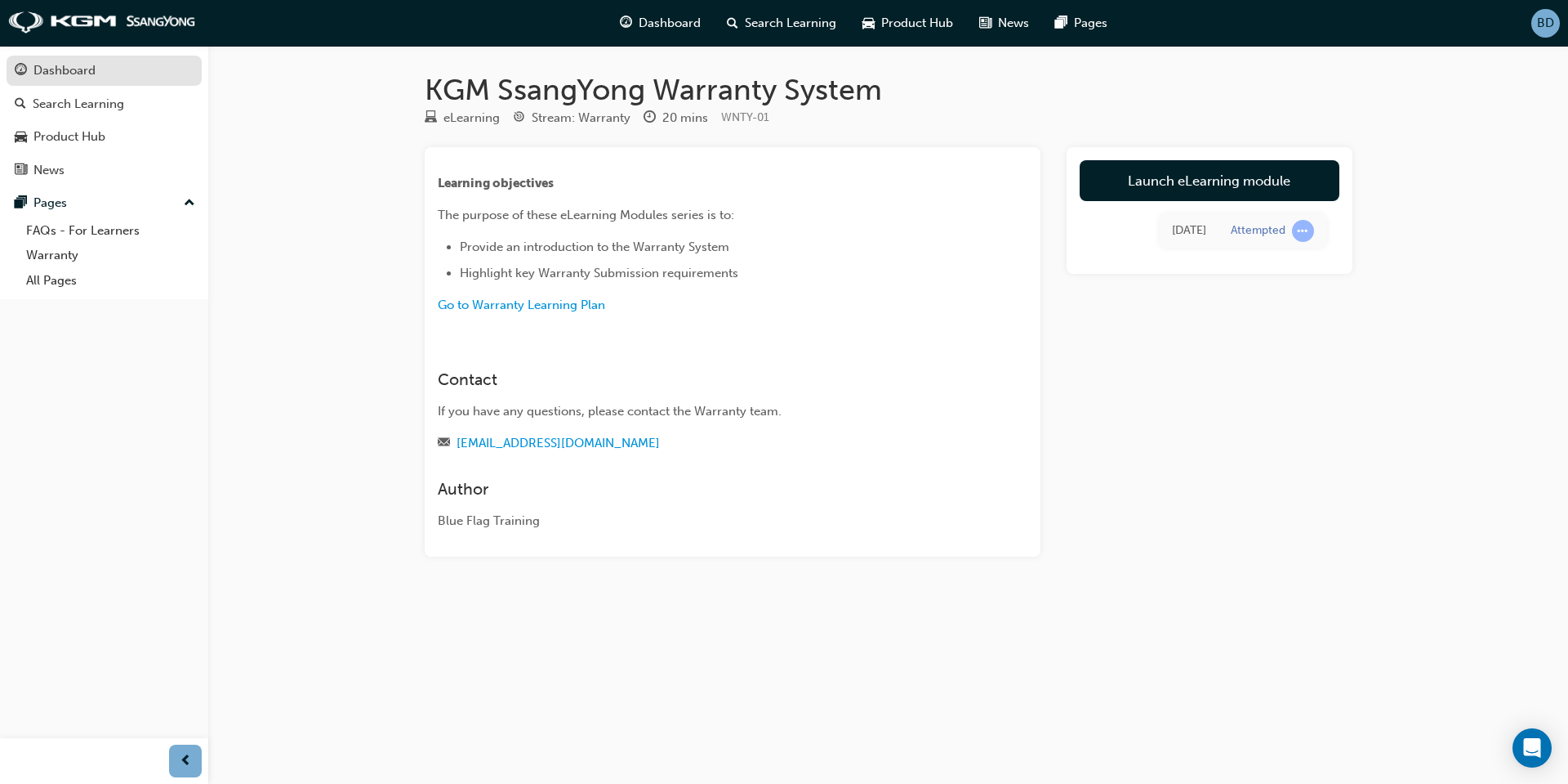
click at [81, 72] on div "Dashboard" at bounding box center [64, 70] width 62 height 19
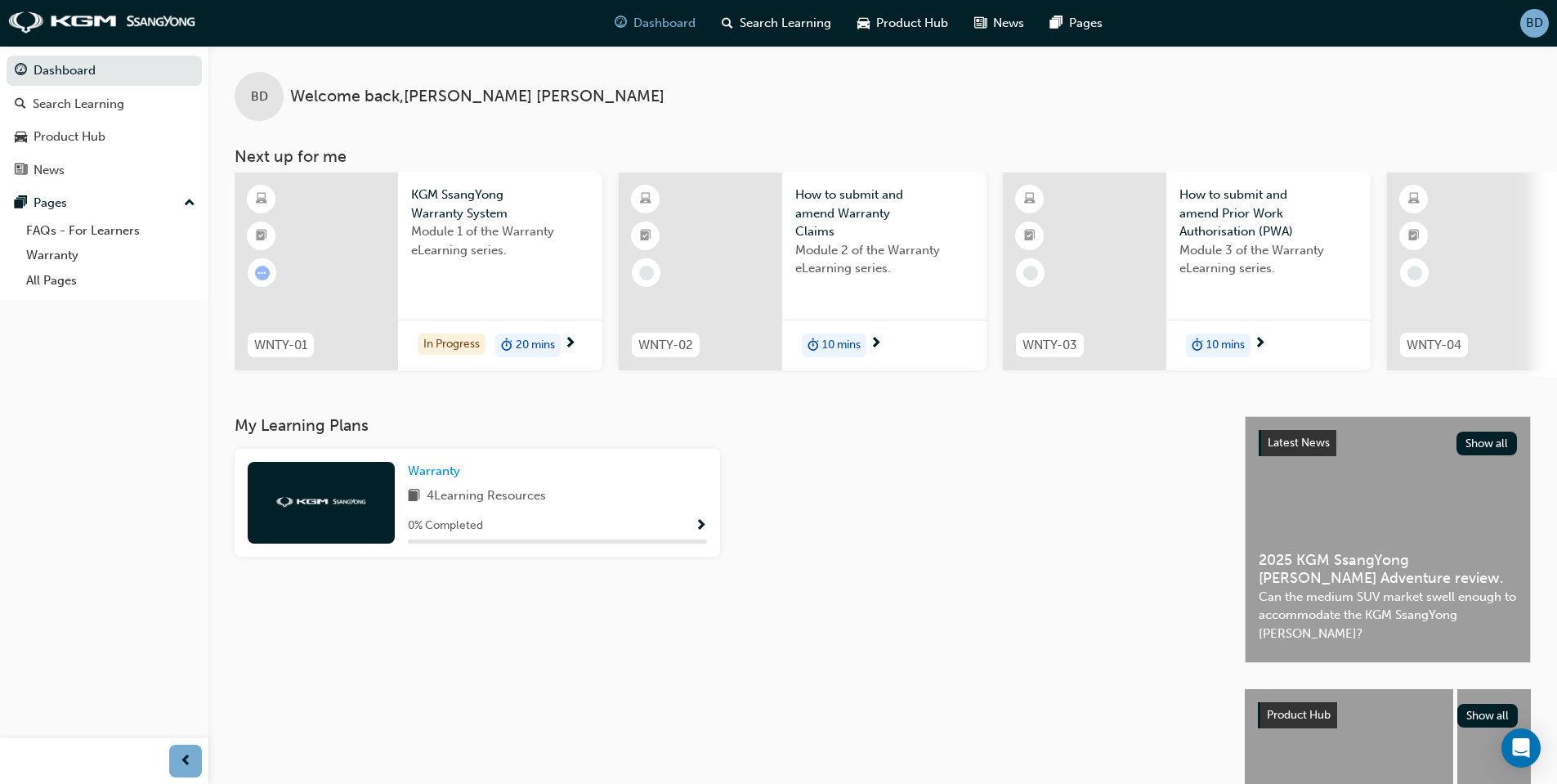
click at [302, 341] on span "WNTY-01" at bounding box center [281, 345] width 53 height 19
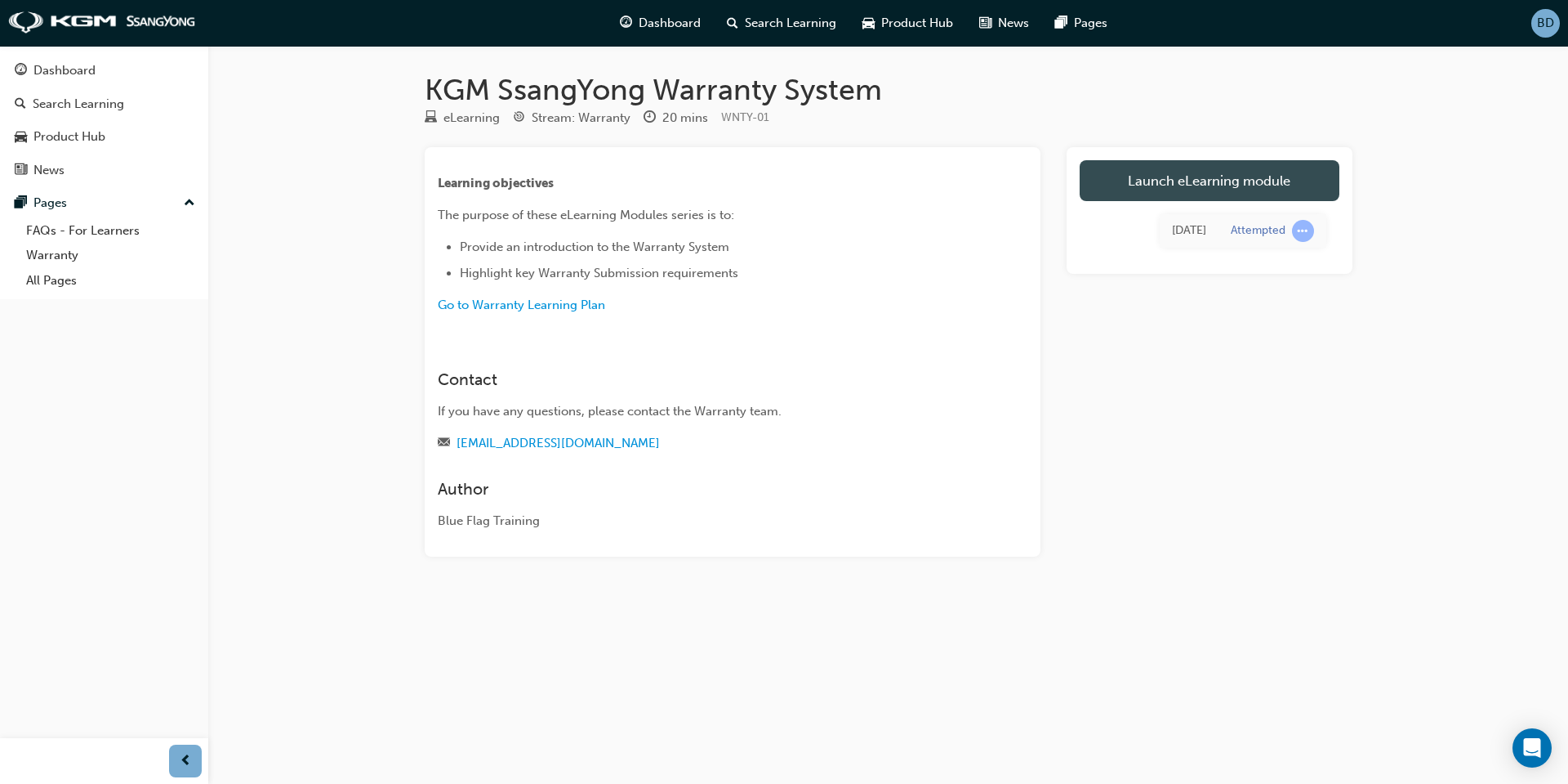
click at [1241, 190] on link "Launch eLearning module" at bounding box center [1209, 181] width 260 height 41
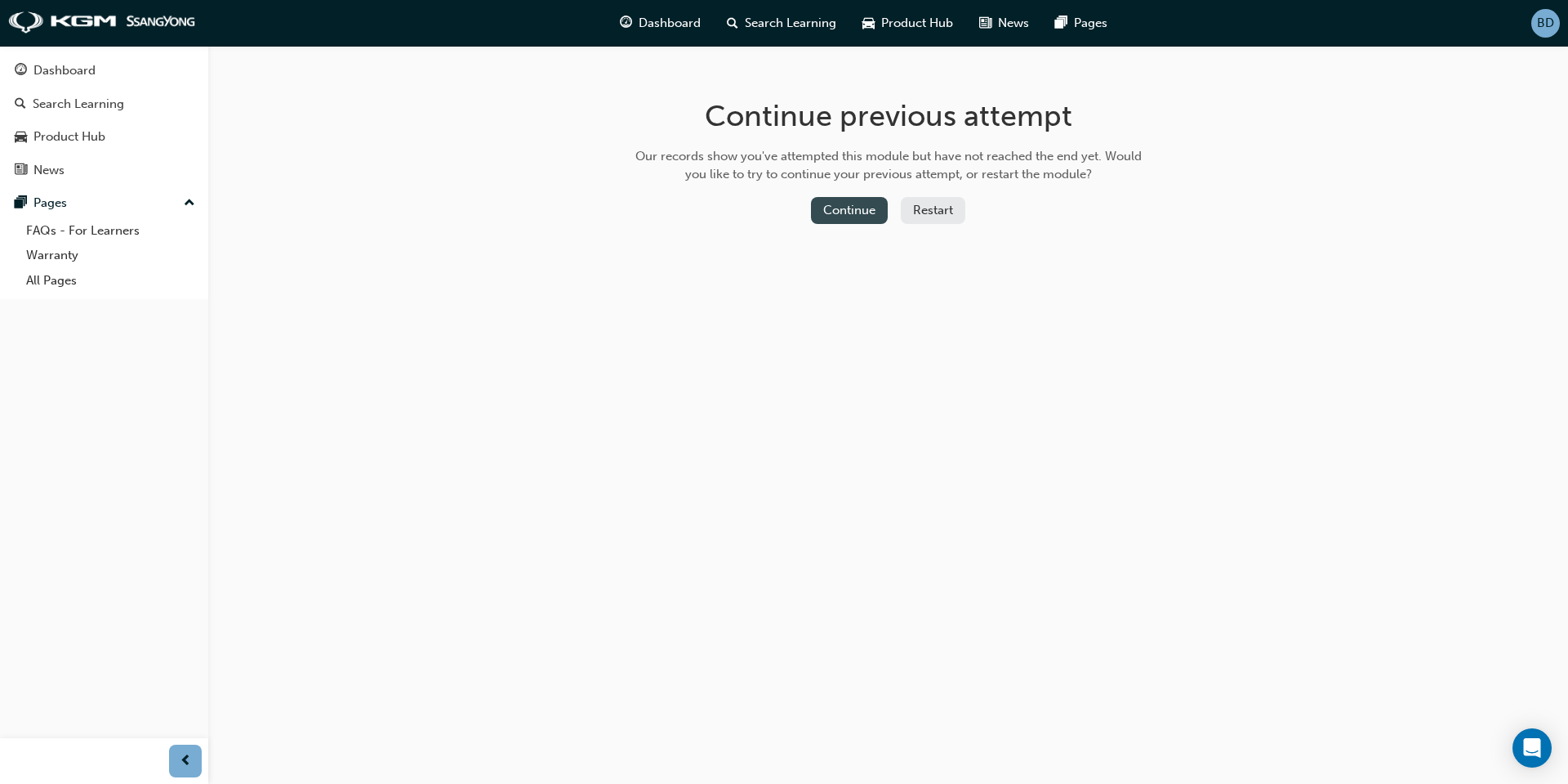
click at [877, 214] on button "Continue" at bounding box center [849, 210] width 77 height 27
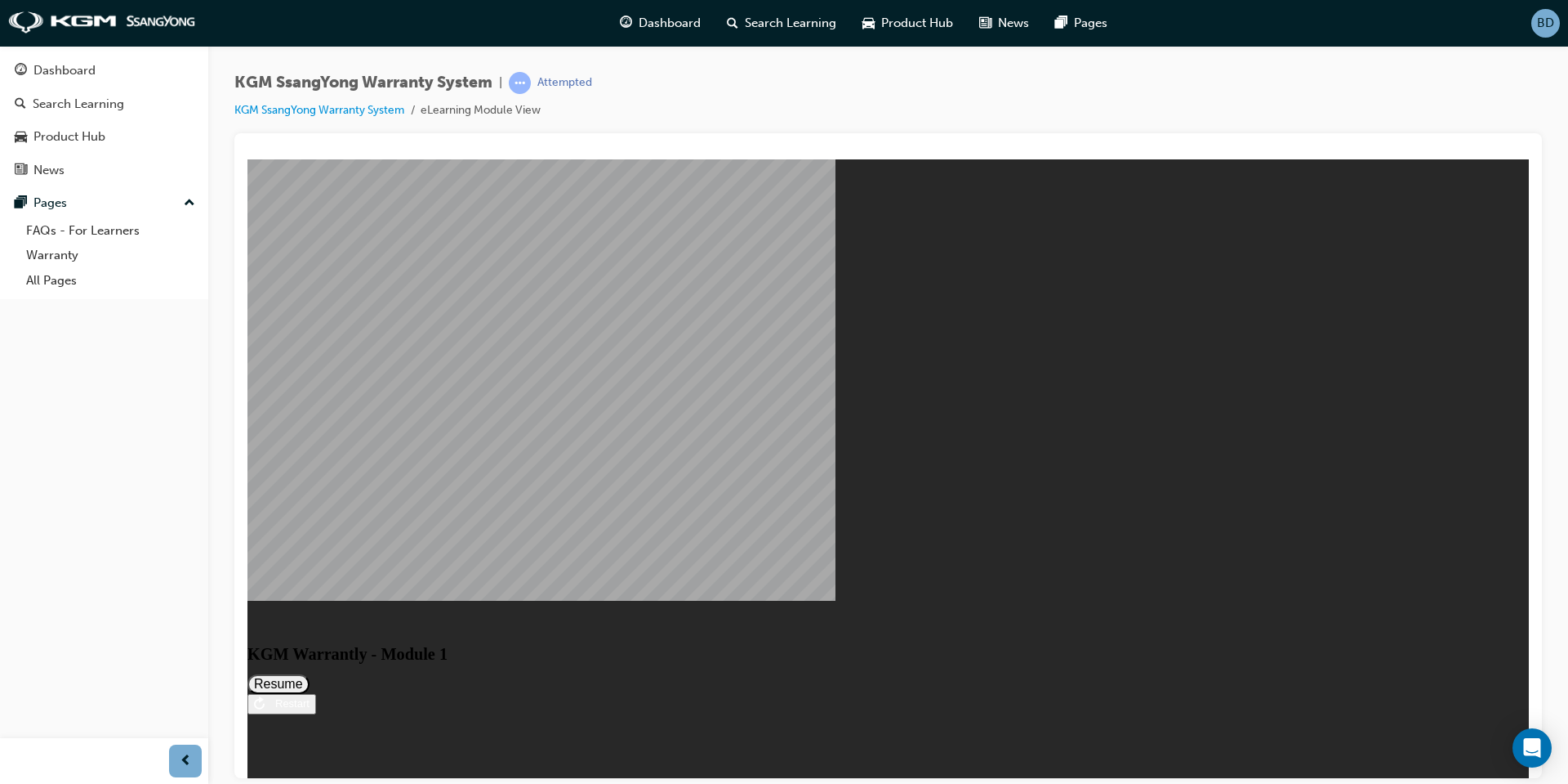
click at [309, 673] on button "Resume" at bounding box center [279, 683] width 62 height 19
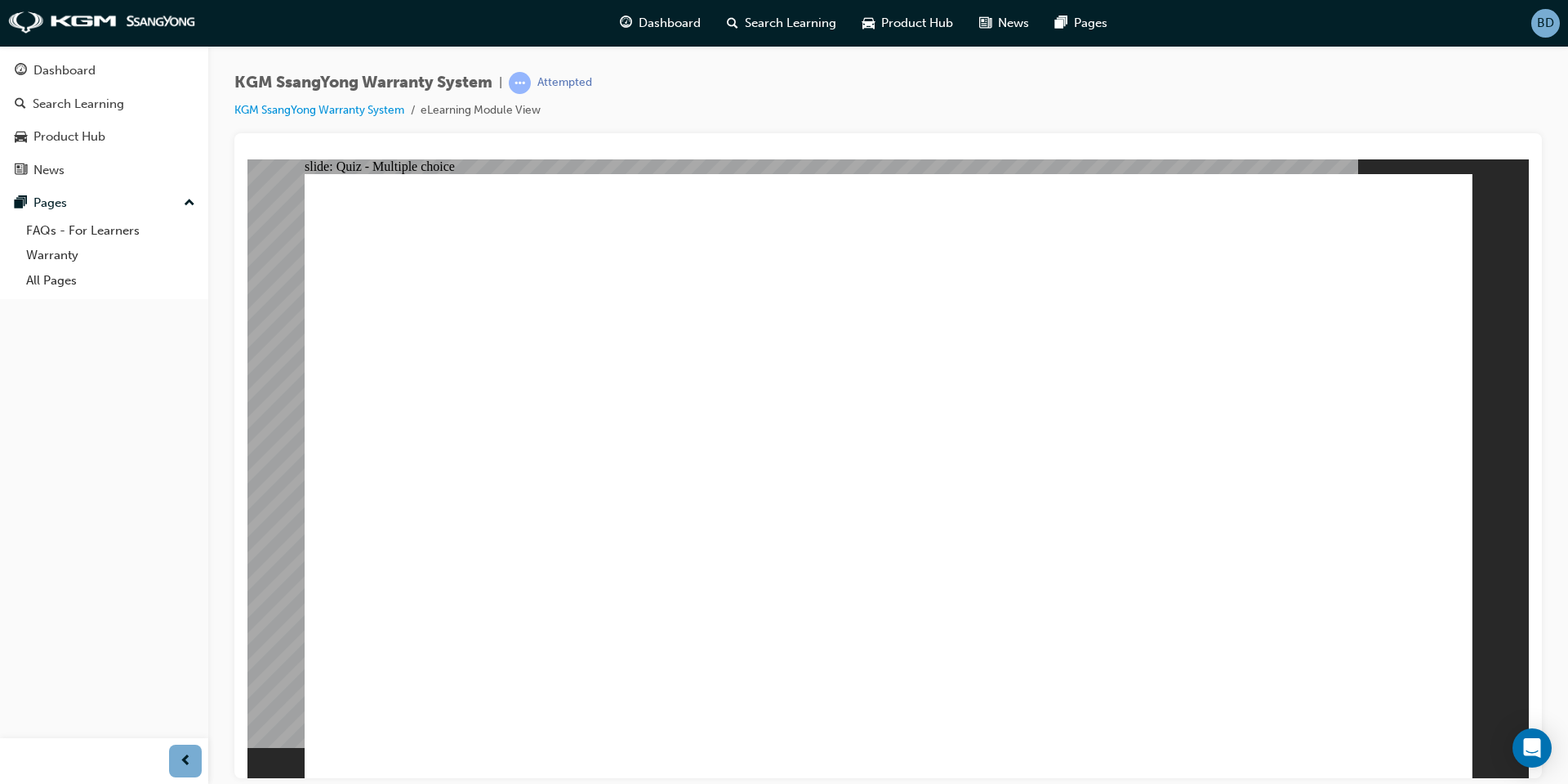
radio input "true"
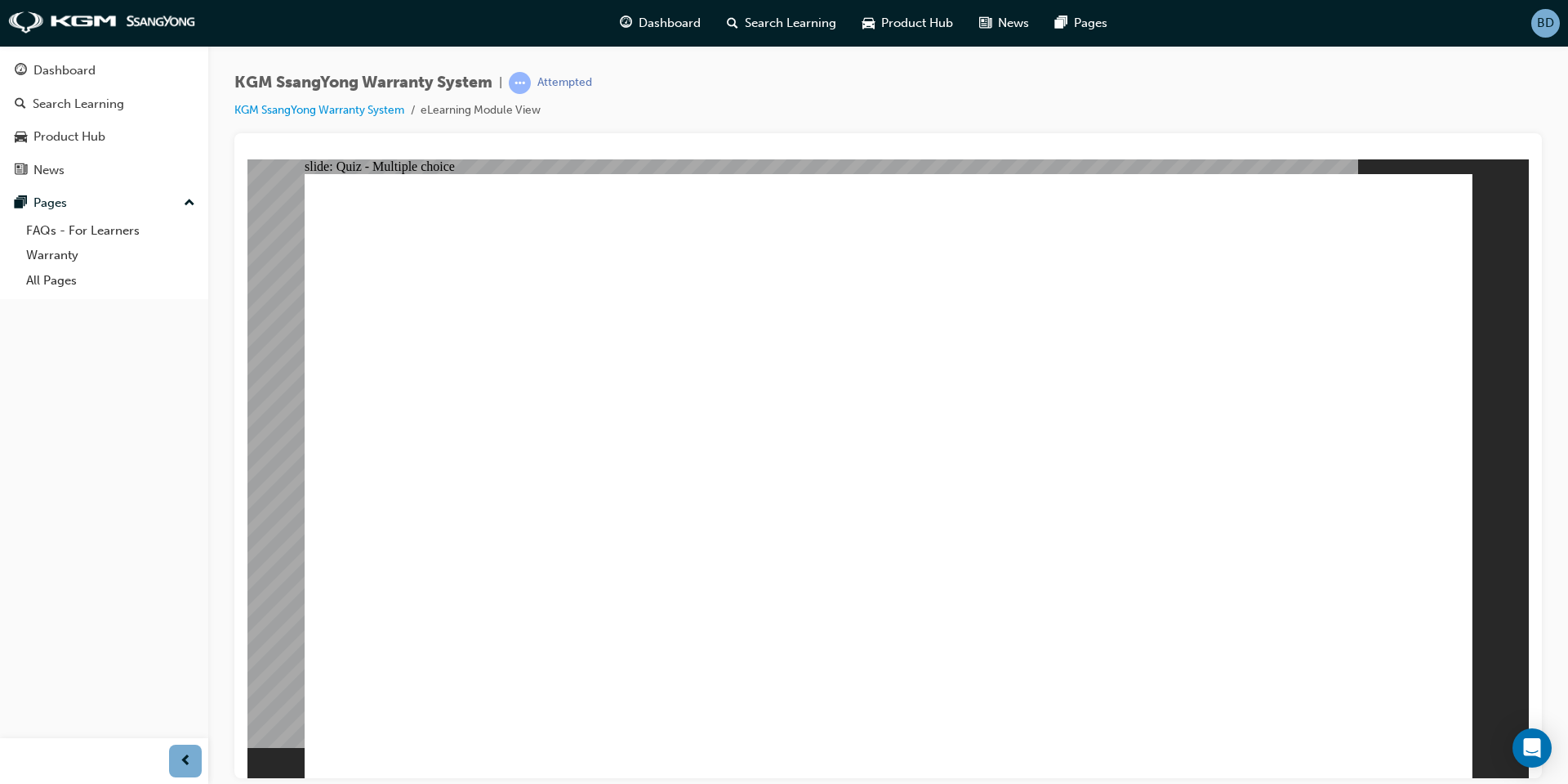
radio input "true"
checkbox input "true"
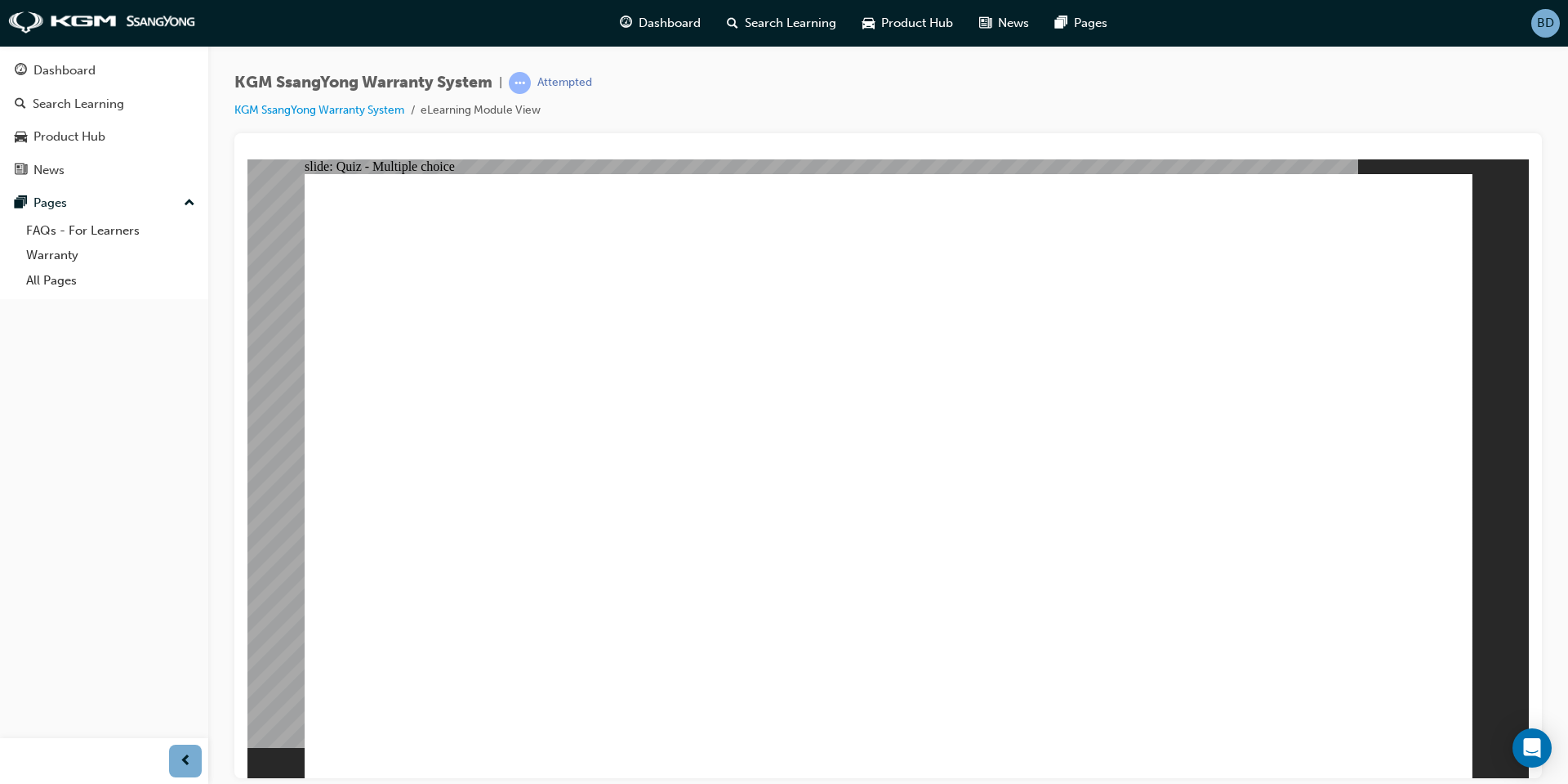
checkbox input "true"
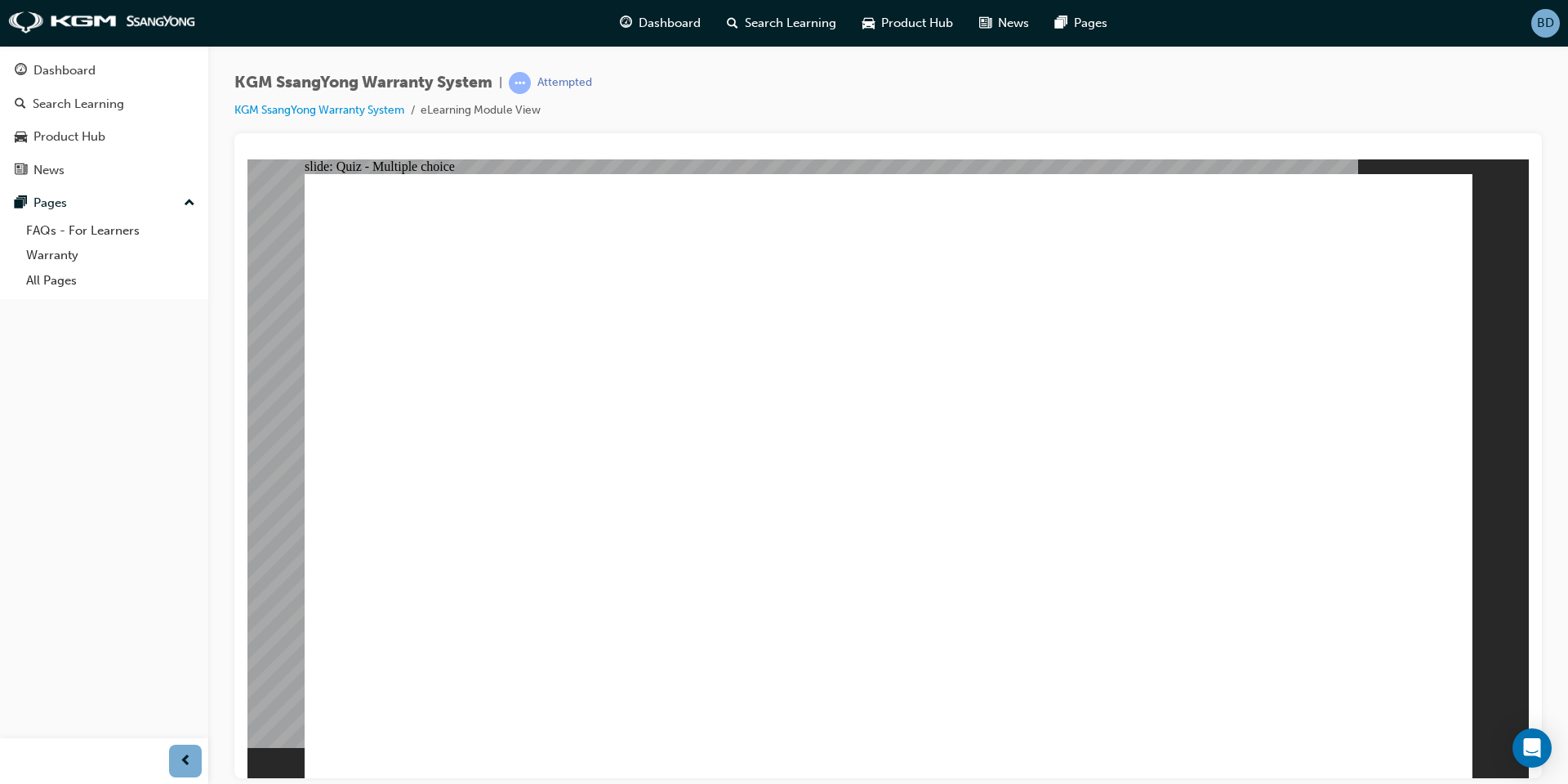
checkbox input "true"
radio input "true"
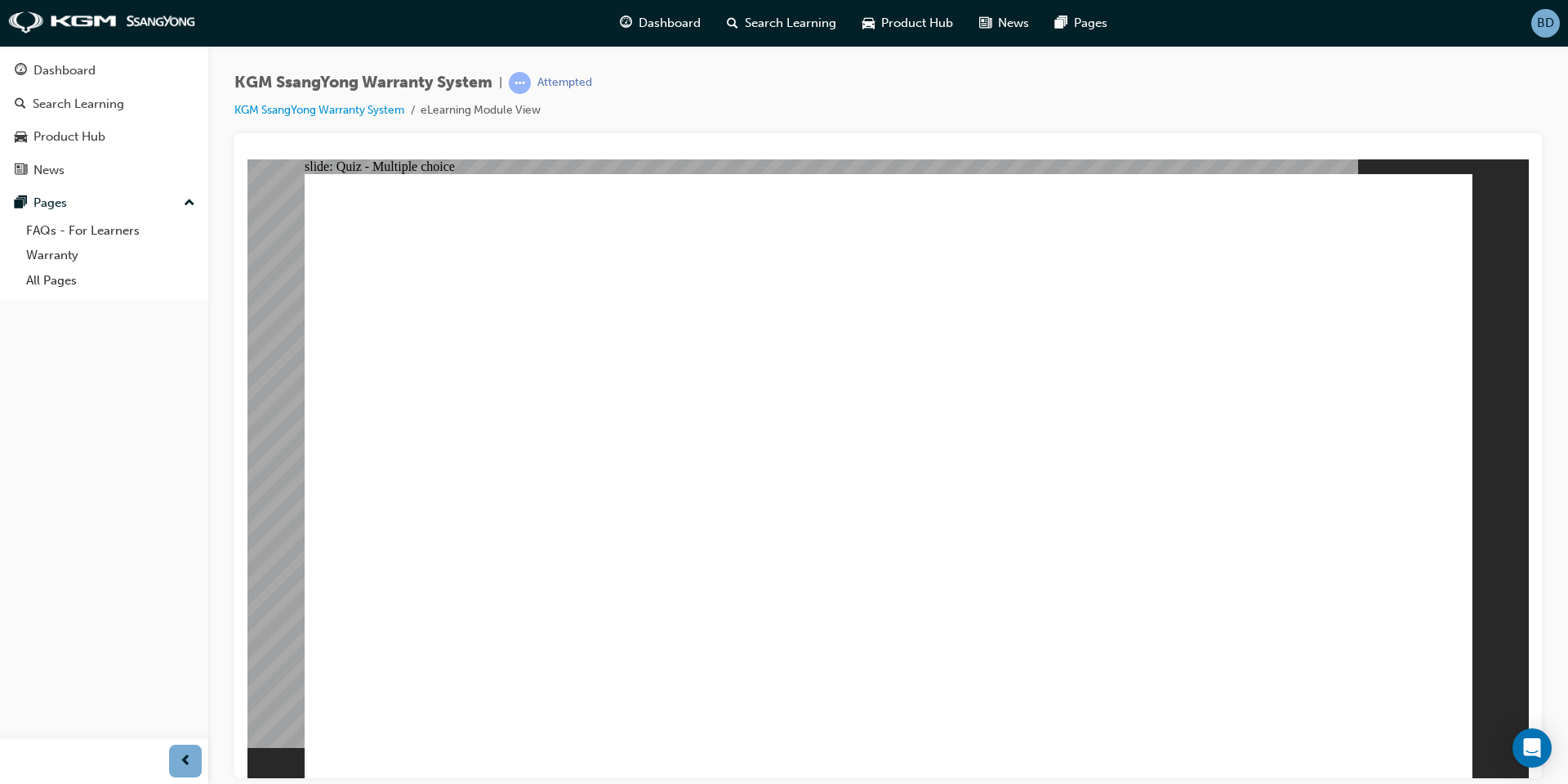
type input "0"
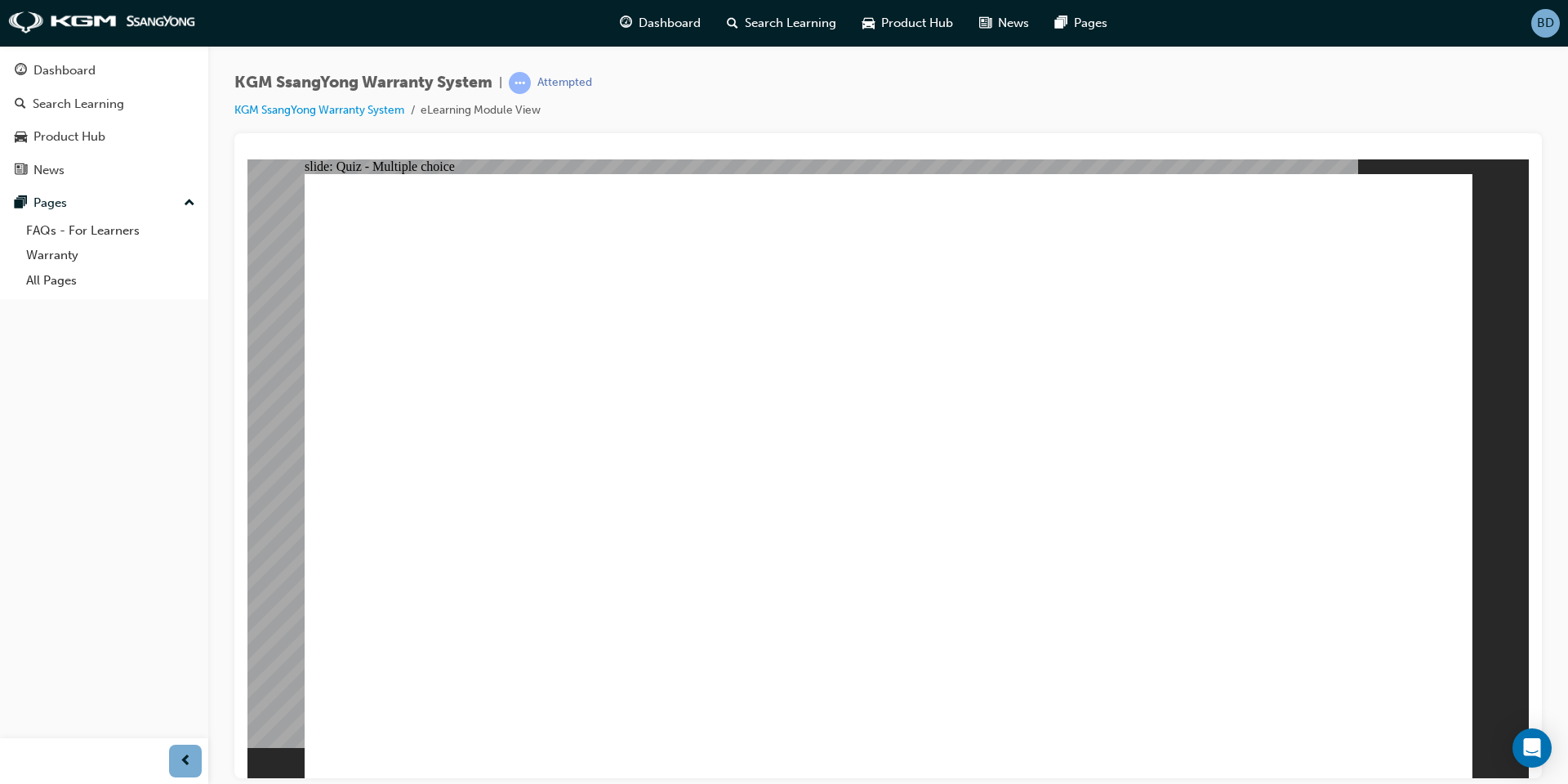
type input "0"
type input "00"
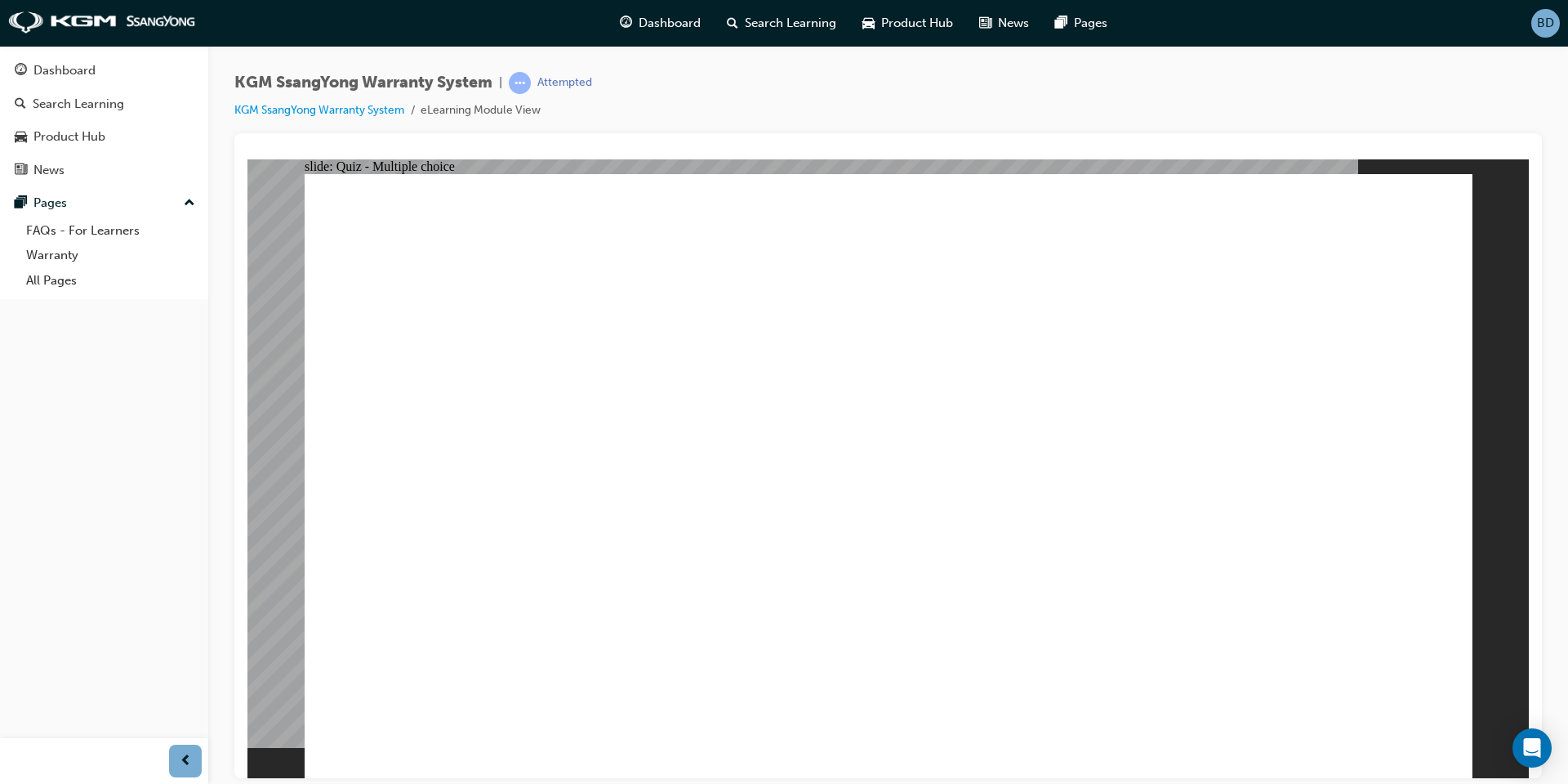
type input "00"
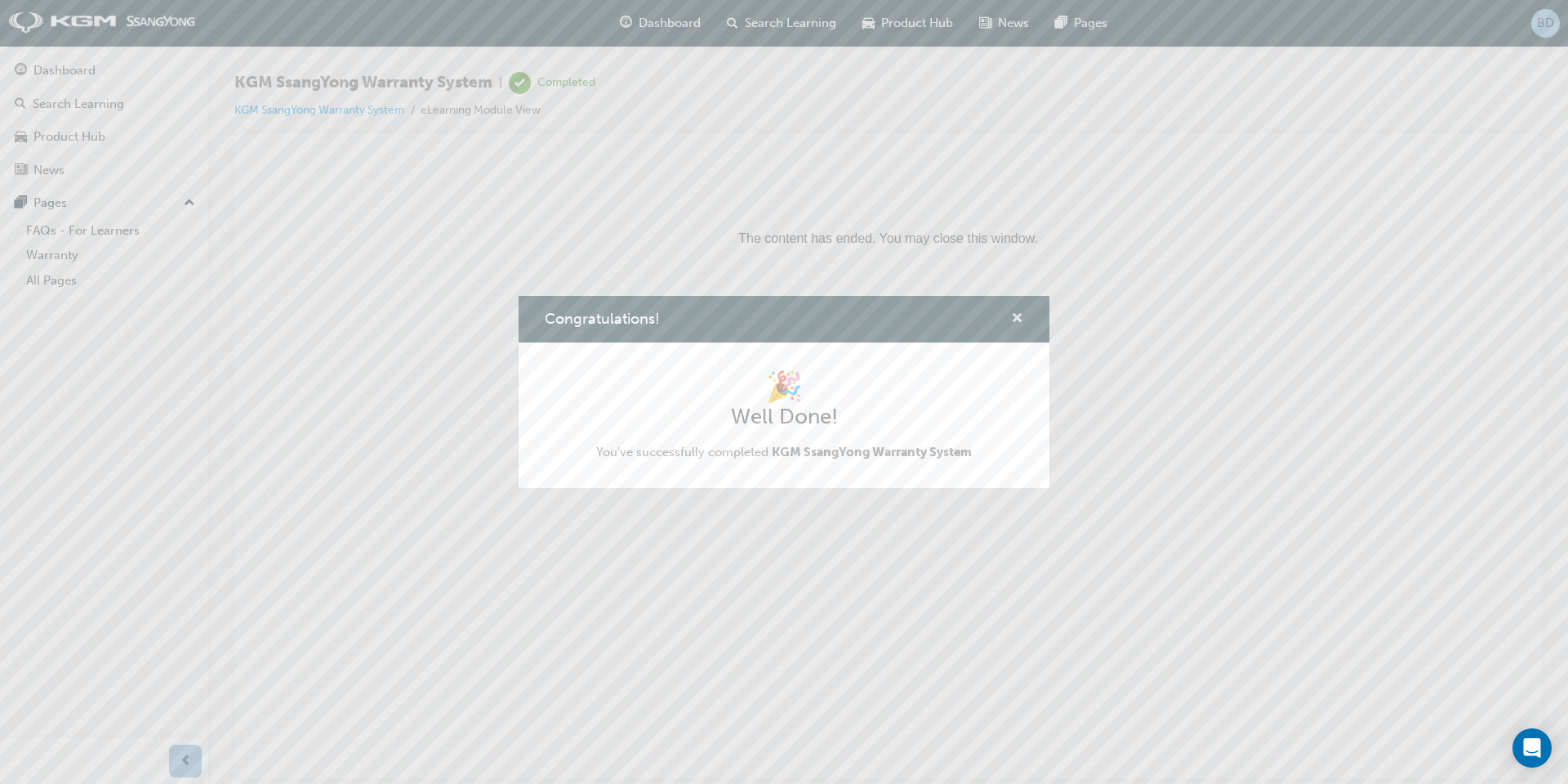
click at [1016, 321] on span "cross-icon" at bounding box center [1017, 319] width 12 height 15
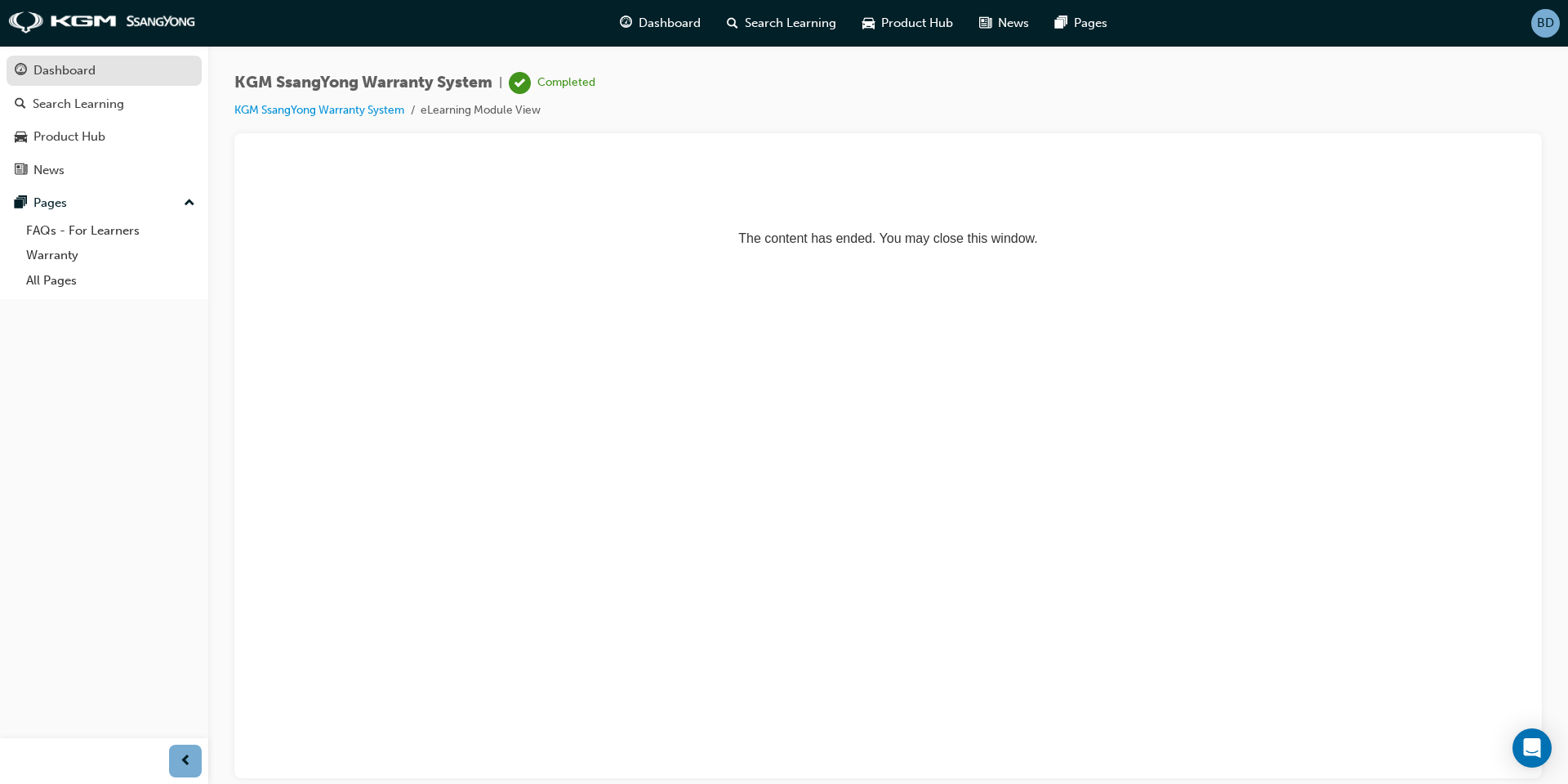
click at [52, 72] on div "Dashboard" at bounding box center [64, 70] width 62 height 19
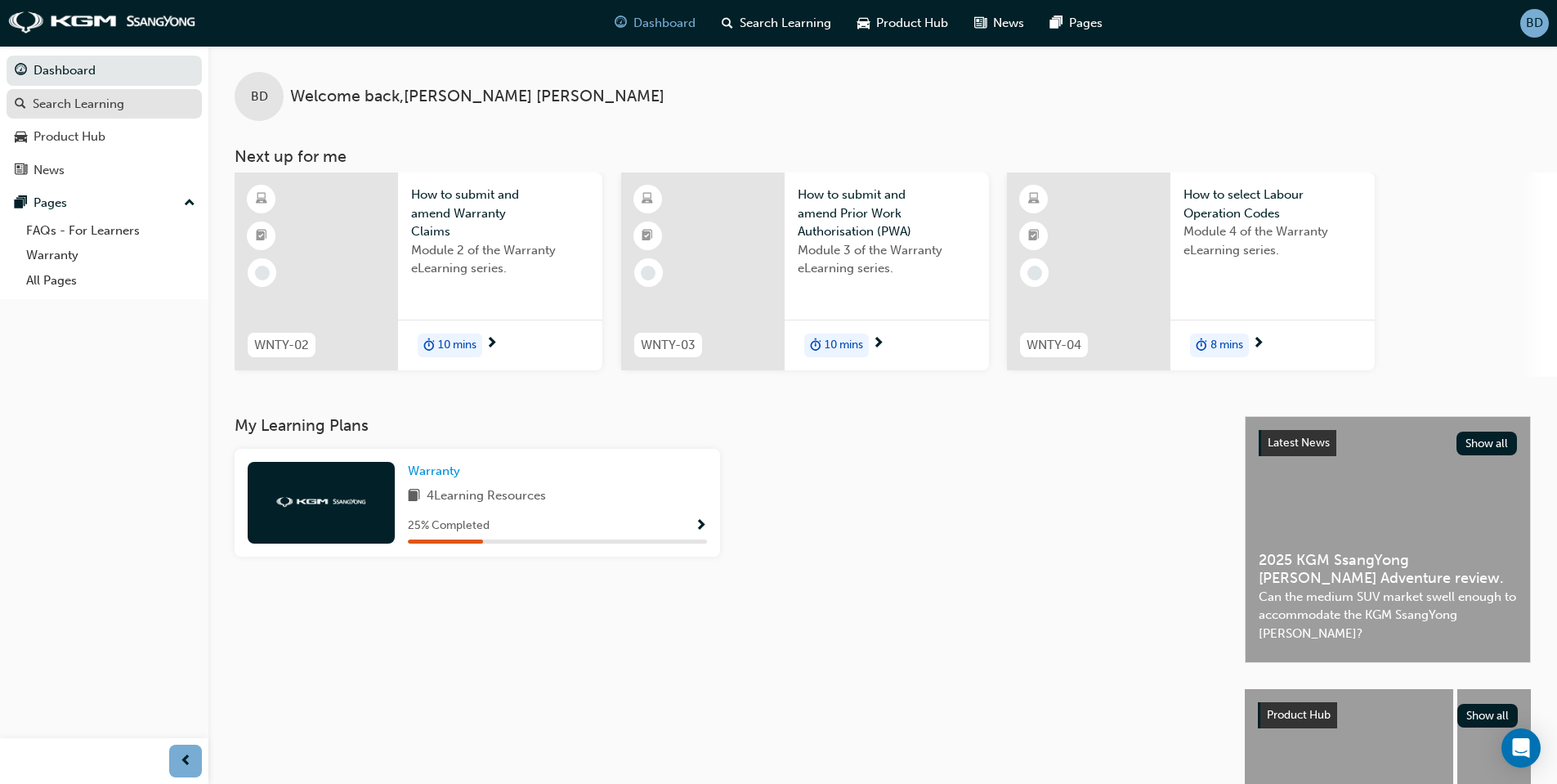
click at [72, 113] on div "Search Learning" at bounding box center [104, 104] width 179 height 20
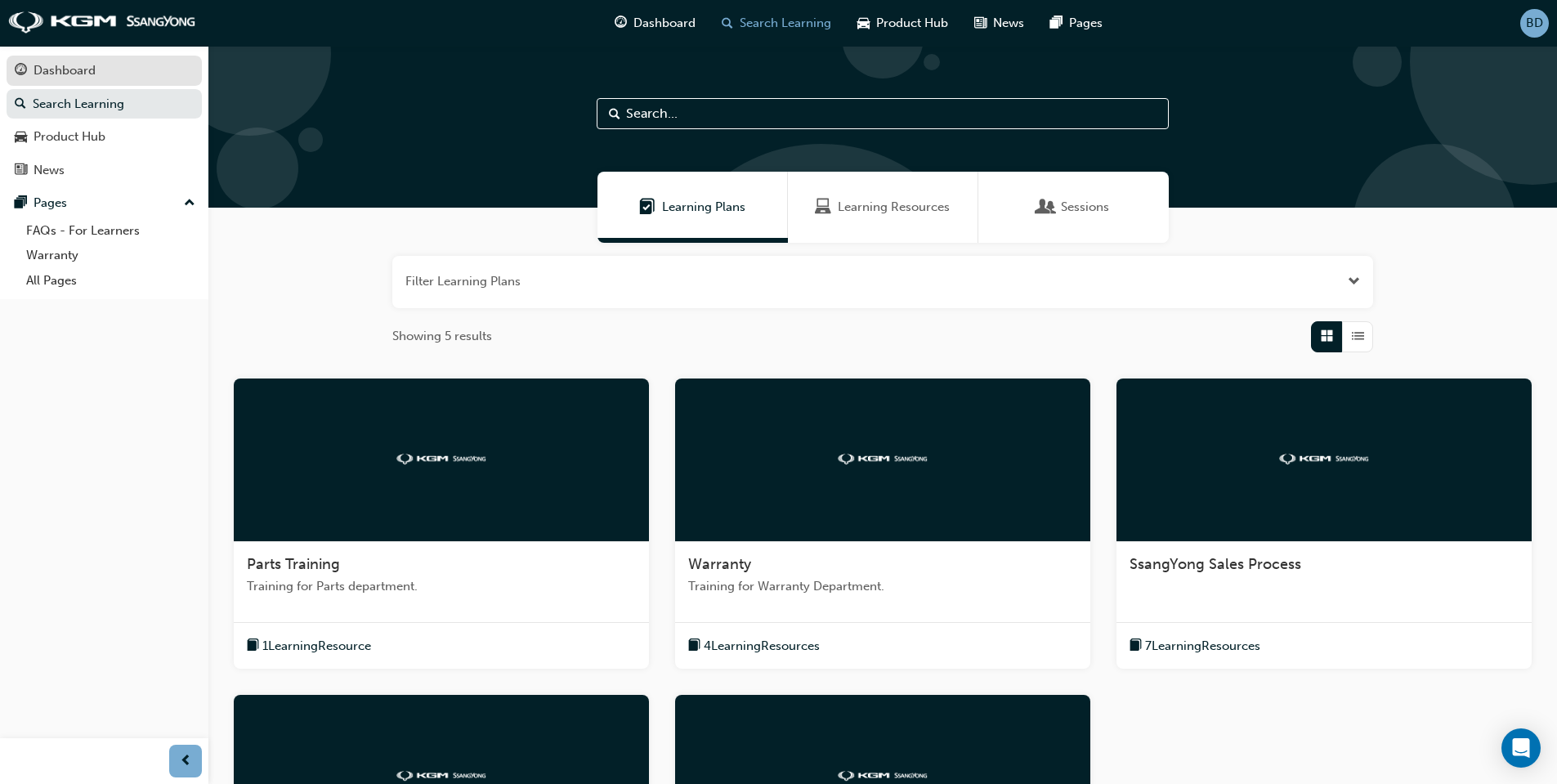
click at [64, 76] on div "Dashboard" at bounding box center [64, 70] width 62 height 19
